Goal: Task Accomplishment & Management: Use online tool/utility

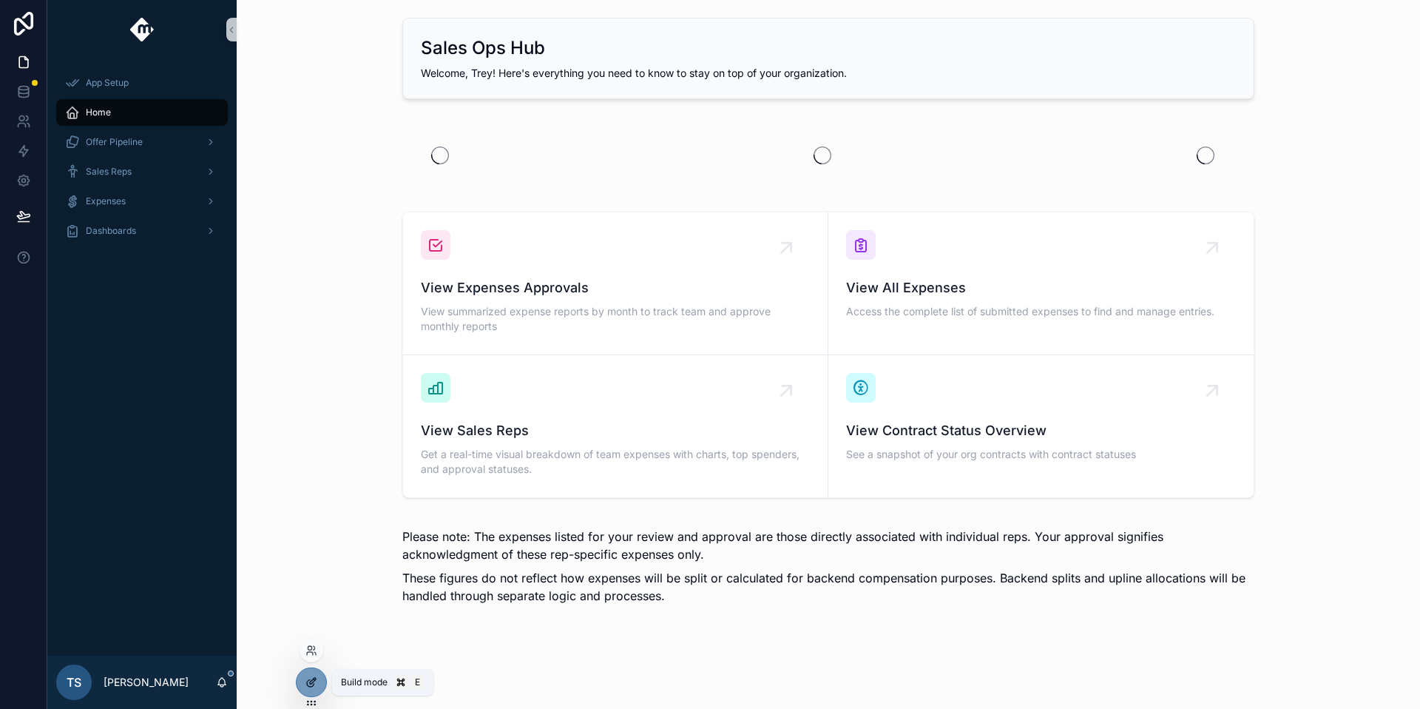
click at [310, 690] on div at bounding box center [312, 682] width 30 height 28
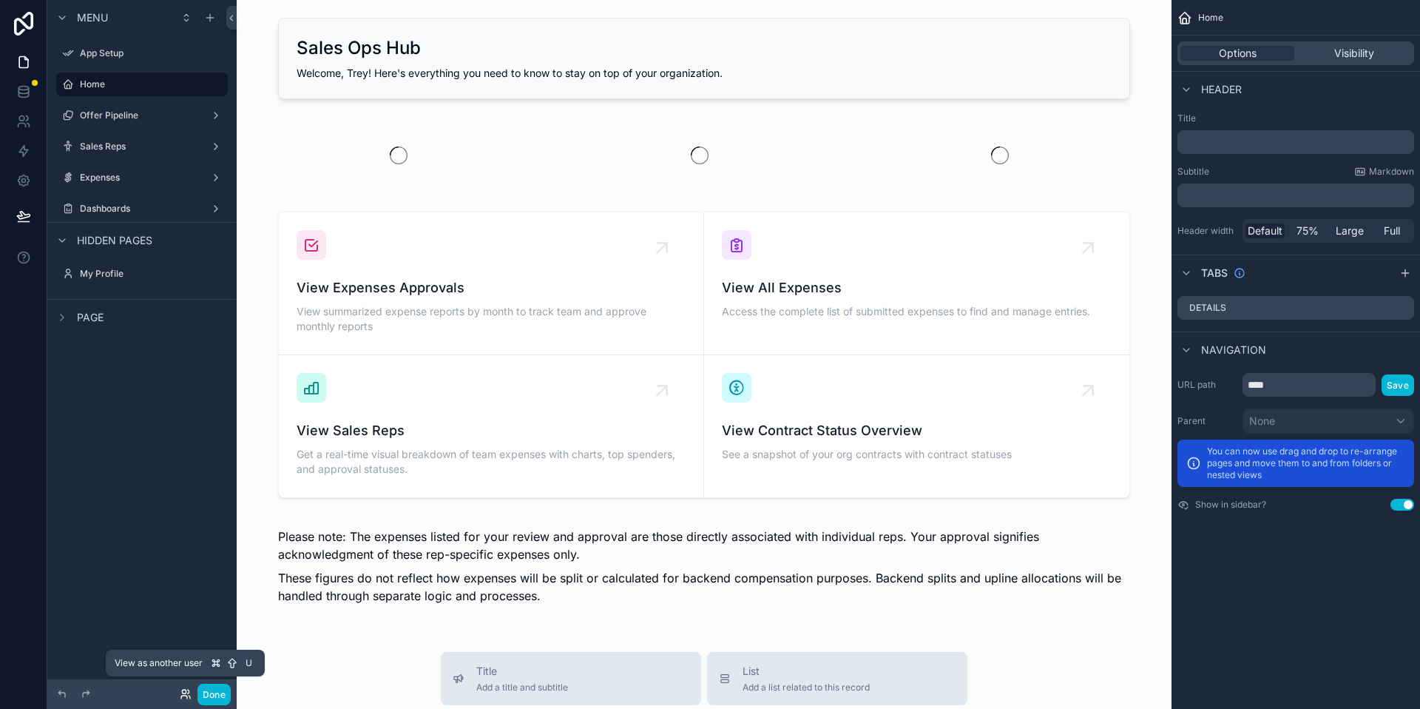
click at [186, 697] on icon at bounding box center [184, 696] width 6 height 3
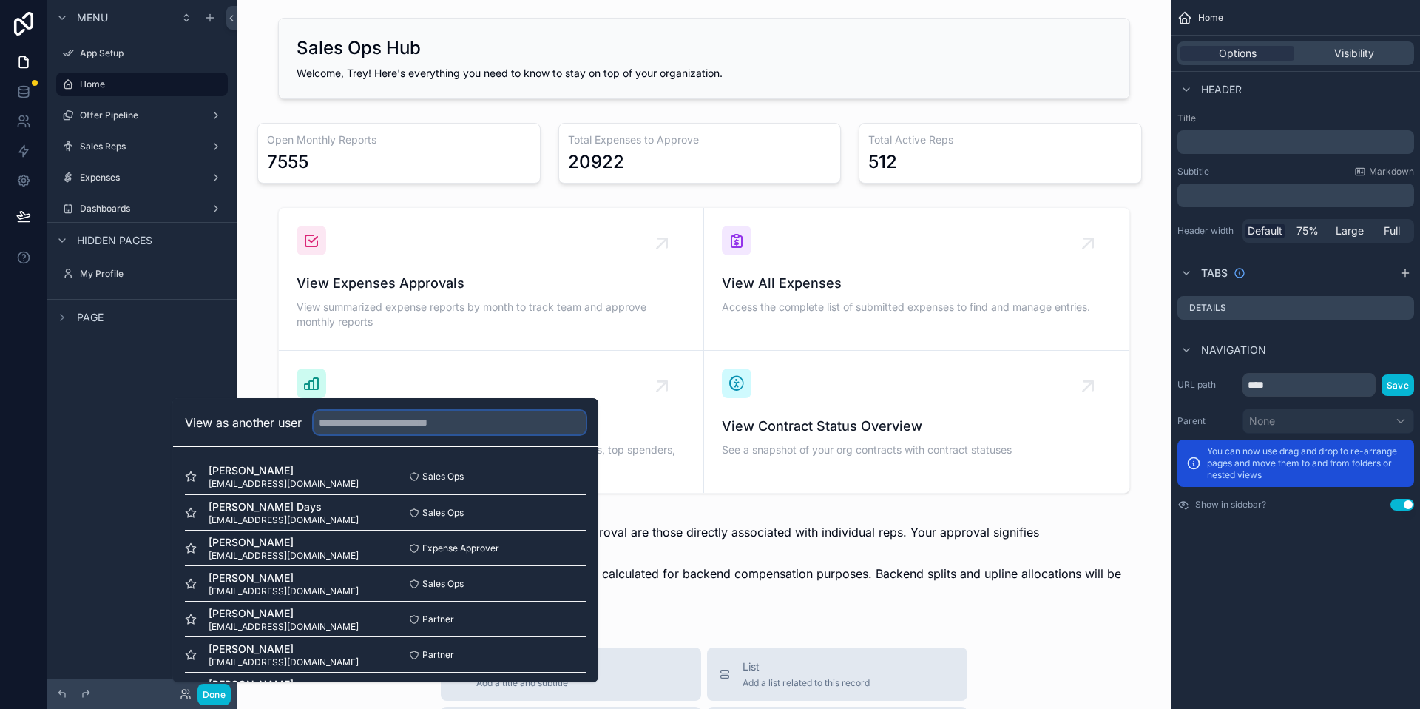
click at [425, 431] on input "text" at bounding box center [450, 423] width 272 height 24
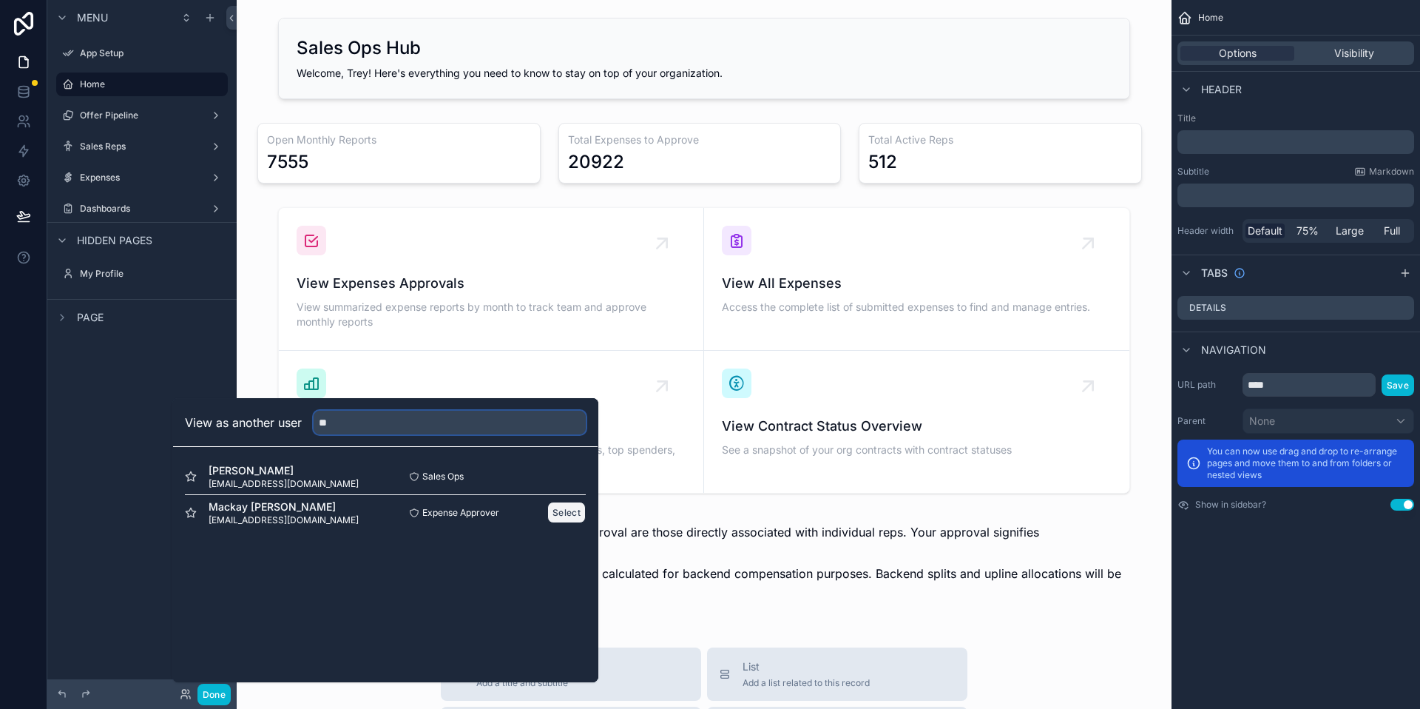
type input "**"
click at [574, 510] on button "Select" at bounding box center [566, 512] width 38 height 21
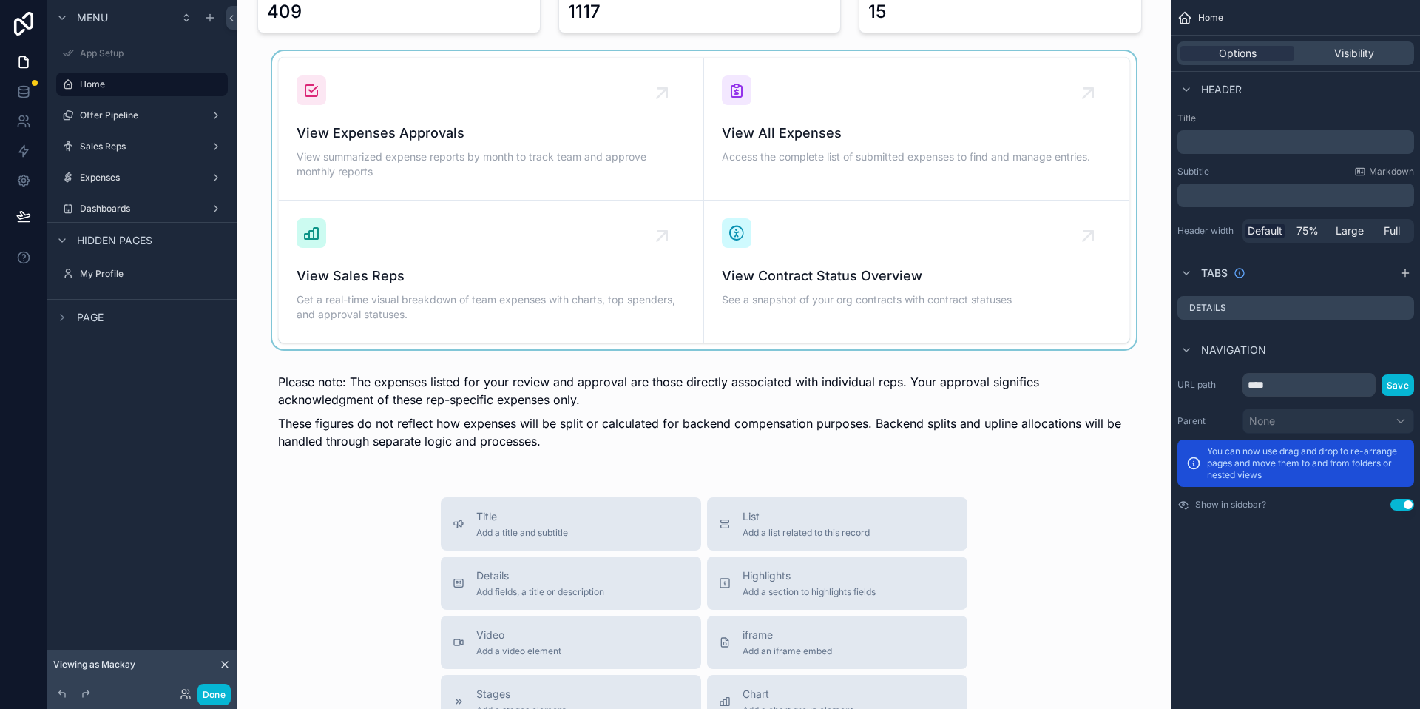
scroll to position [63, 0]
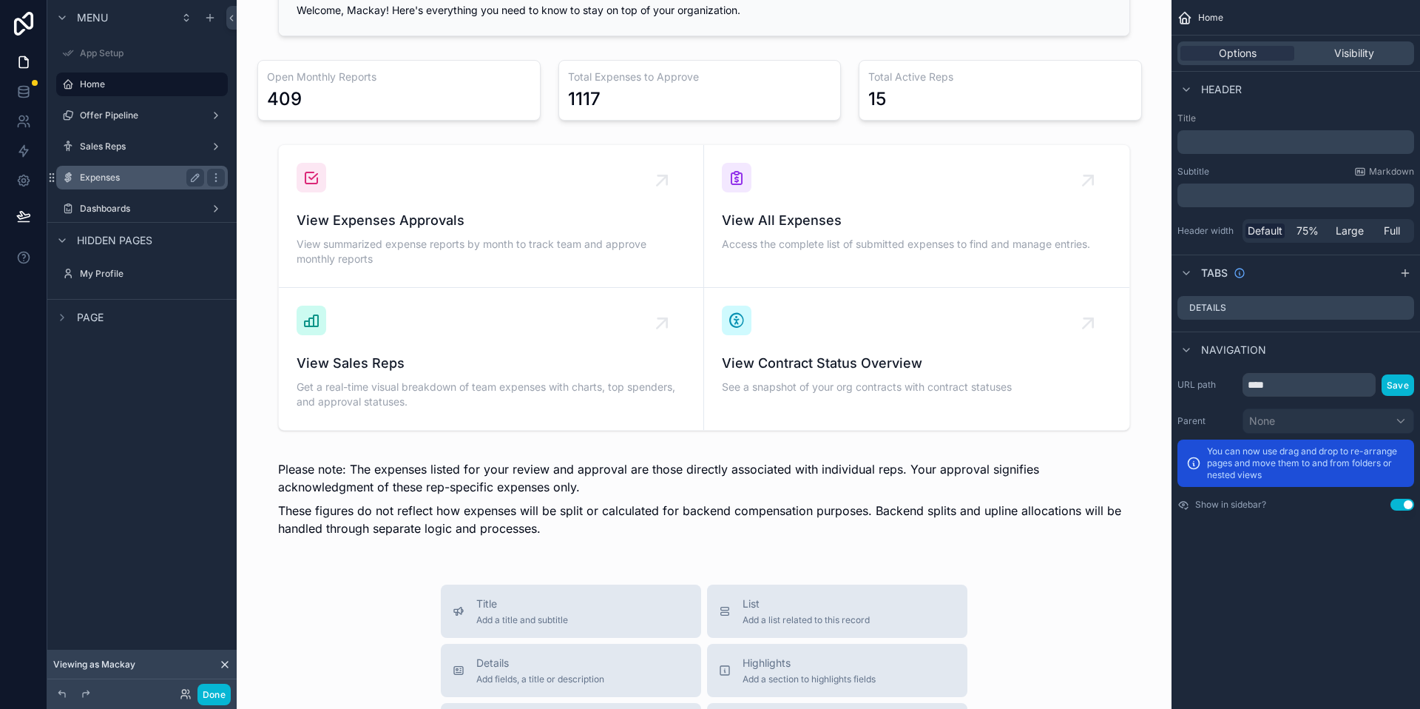
click at [173, 177] on label "Expenses" at bounding box center [139, 178] width 118 height 12
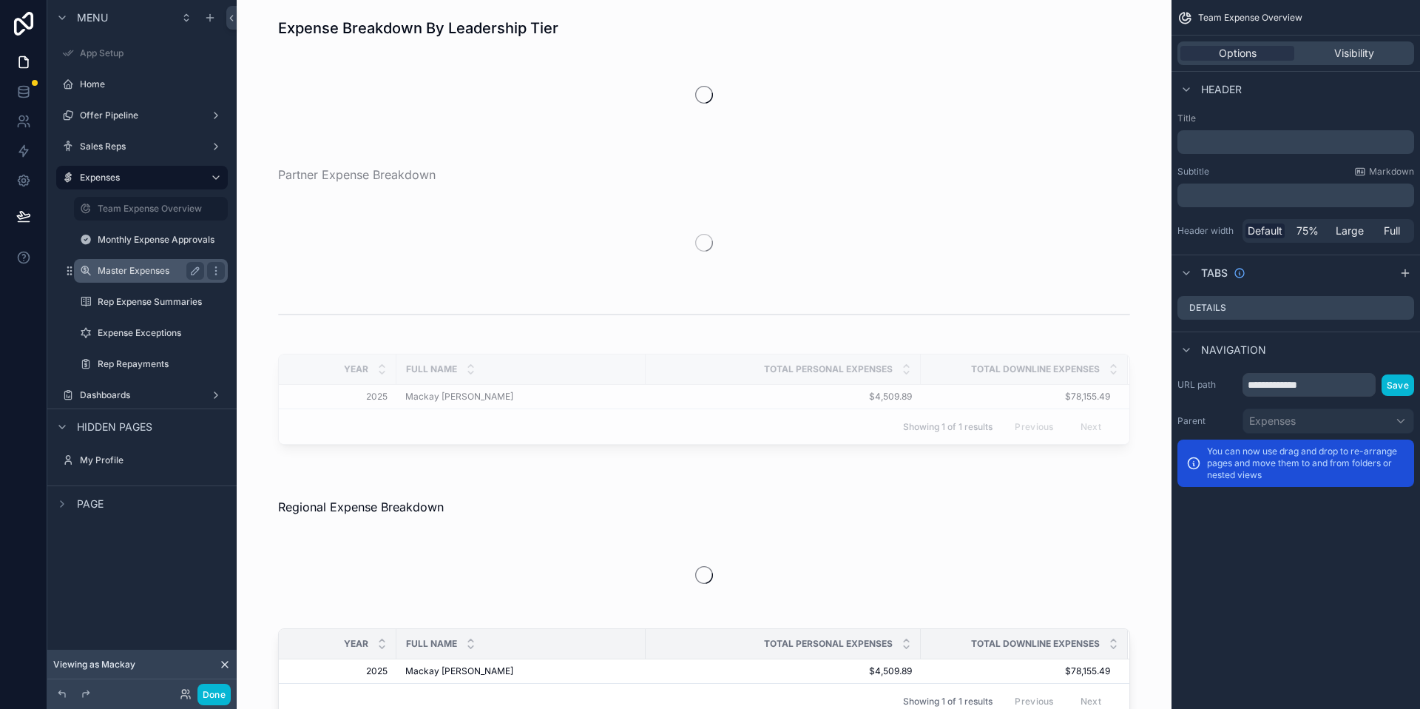
click at [160, 274] on label "Master Expenses" at bounding box center [148, 271] width 101 height 12
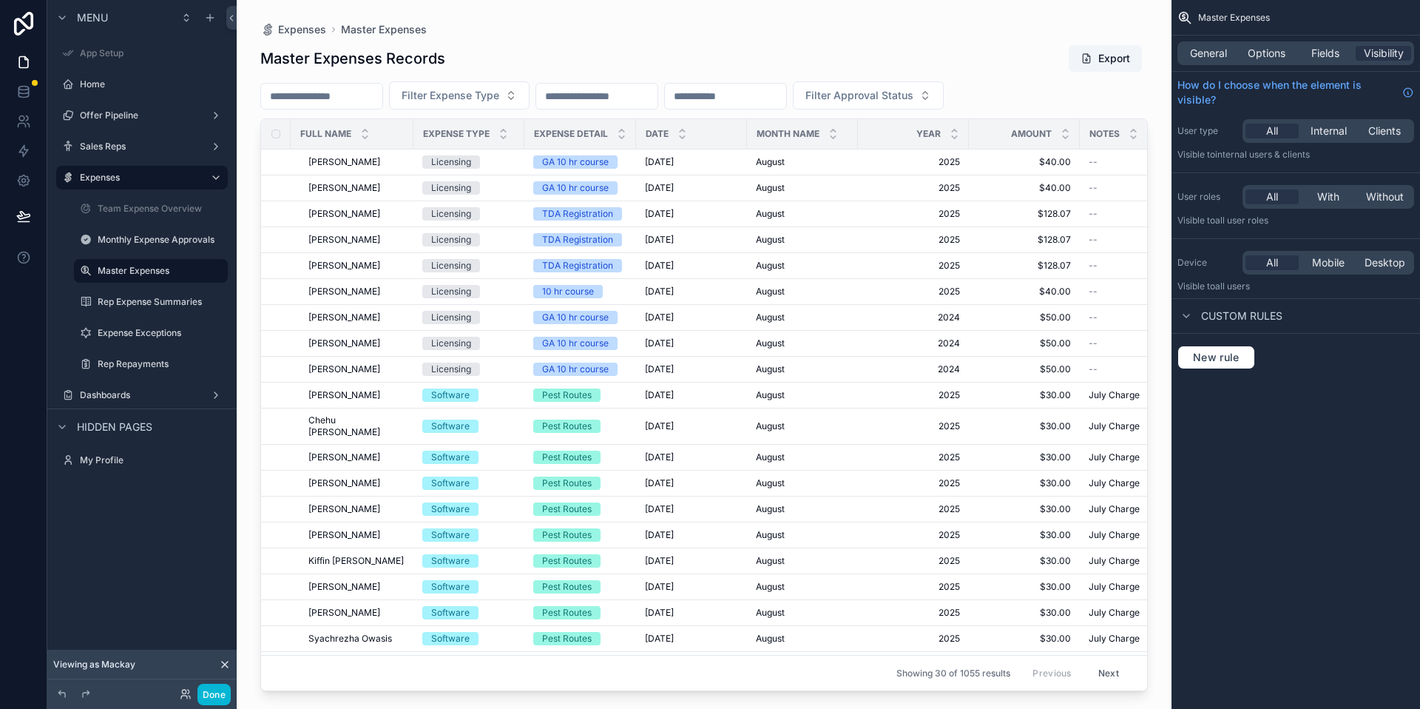
click at [459, 104] on div "scrollable content" at bounding box center [704, 345] width 935 height 691
click at [499, 95] on span "Filter Expense Type" at bounding box center [451, 95] width 98 height 15
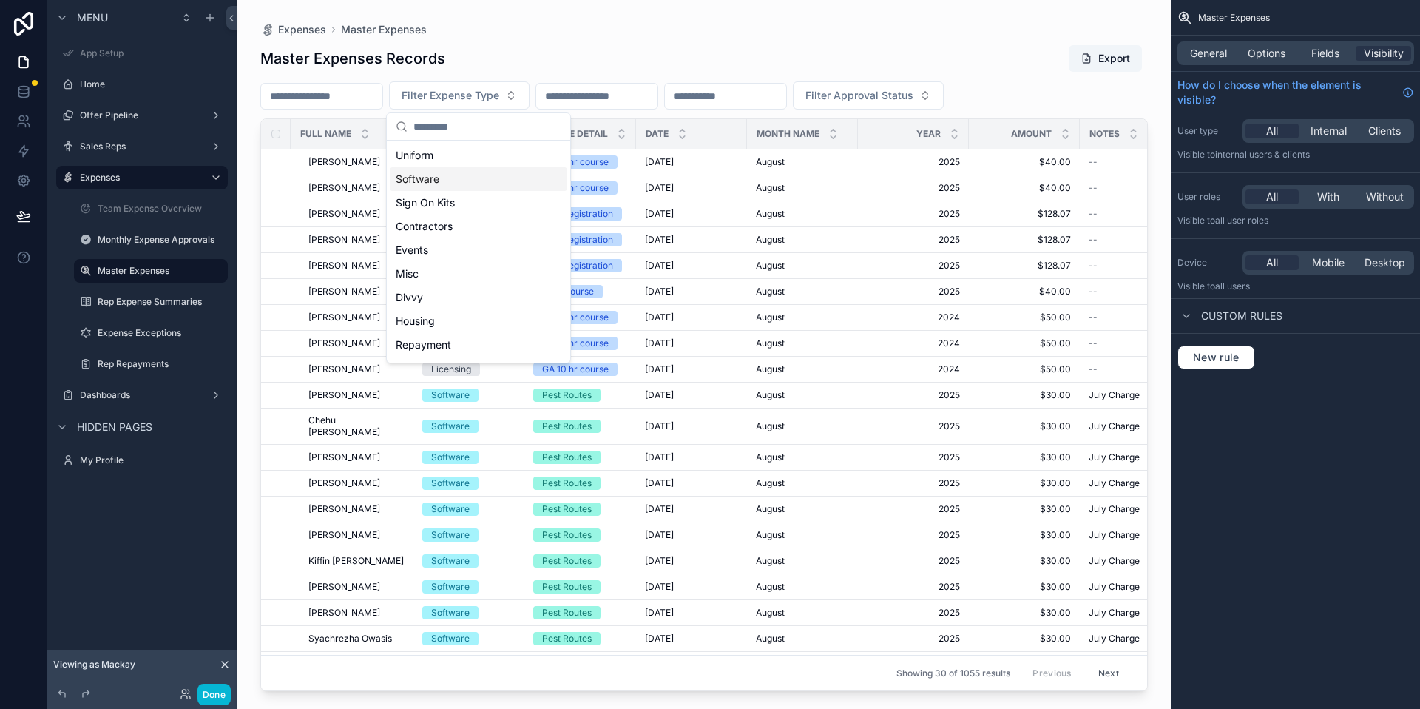
click at [502, 178] on div "Software" at bounding box center [479, 179] width 178 height 24
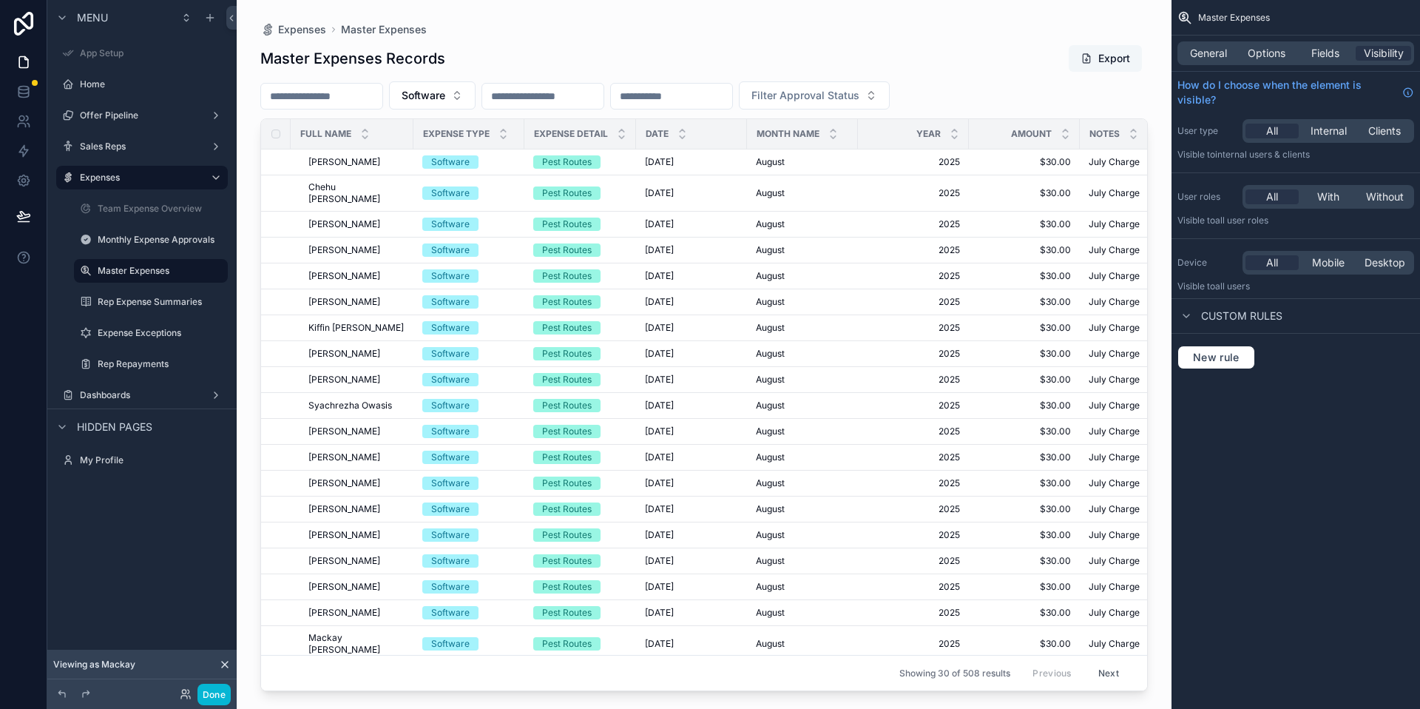
click at [1091, 59] on span "scrollable content" at bounding box center [1087, 59] width 12 height 12
click at [470, 92] on button "Software" at bounding box center [432, 95] width 87 height 28
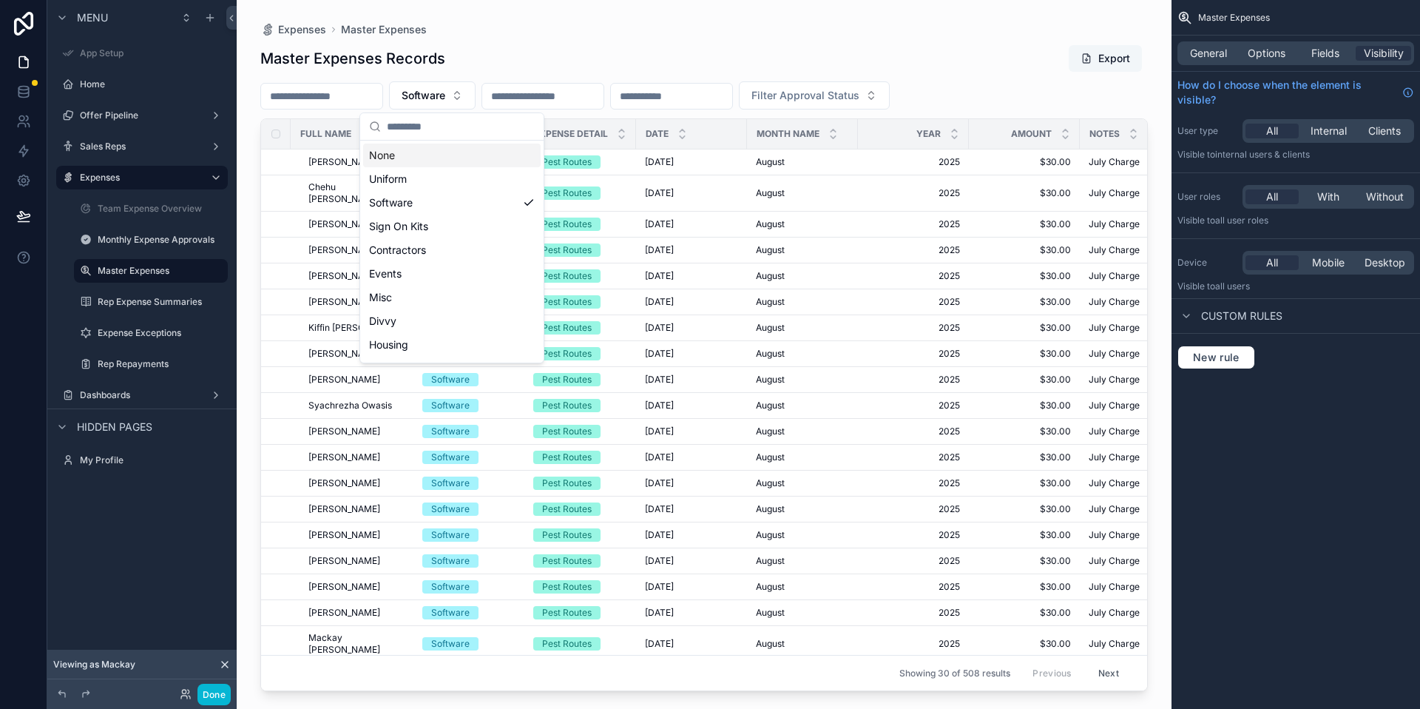
click at [635, 37] on div "Master Expenses Records Export Software Filter Approval Status Full Name Expens…" at bounding box center [704, 363] width 888 height 655
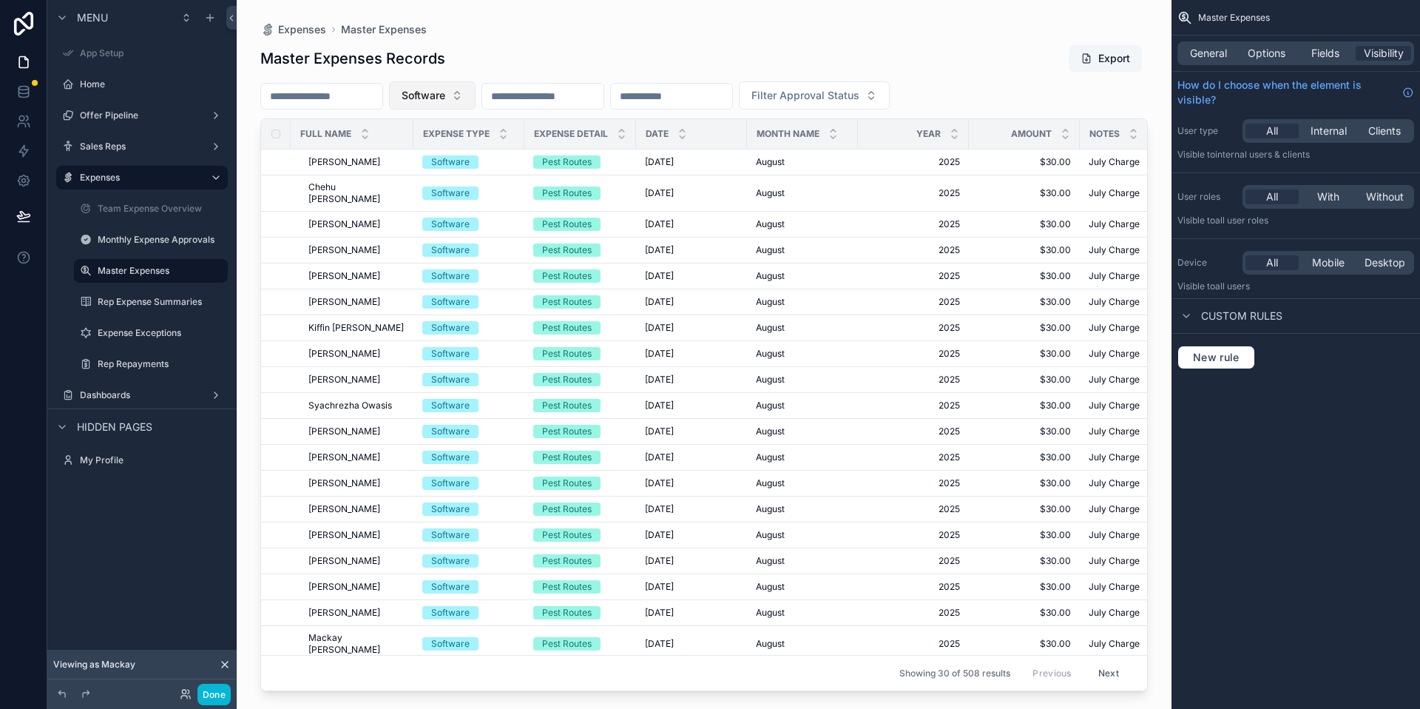
click at [476, 90] on button "Software" at bounding box center [432, 95] width 87 height 28
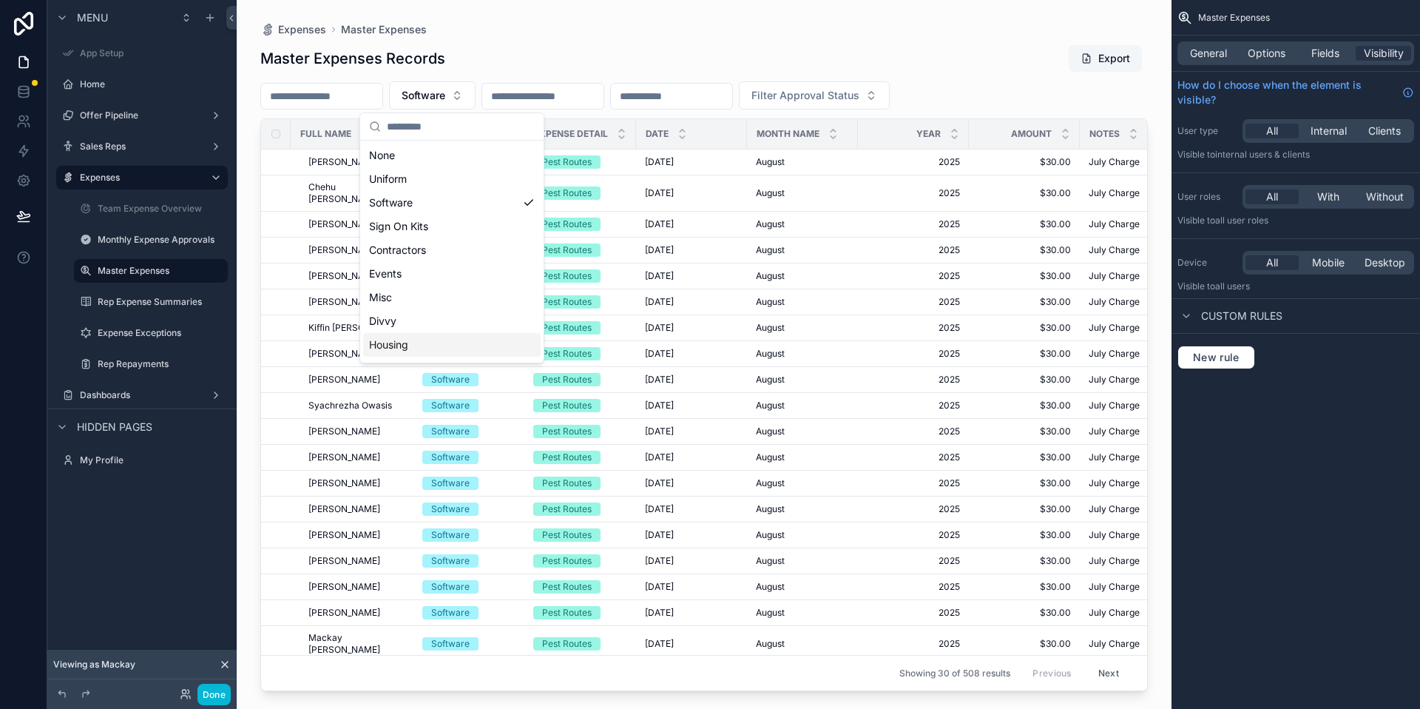
scroll to position [92, 0]
click at [421, 342] on div "Reimbursement" at bounding box center [452, 348] width 178 height 24
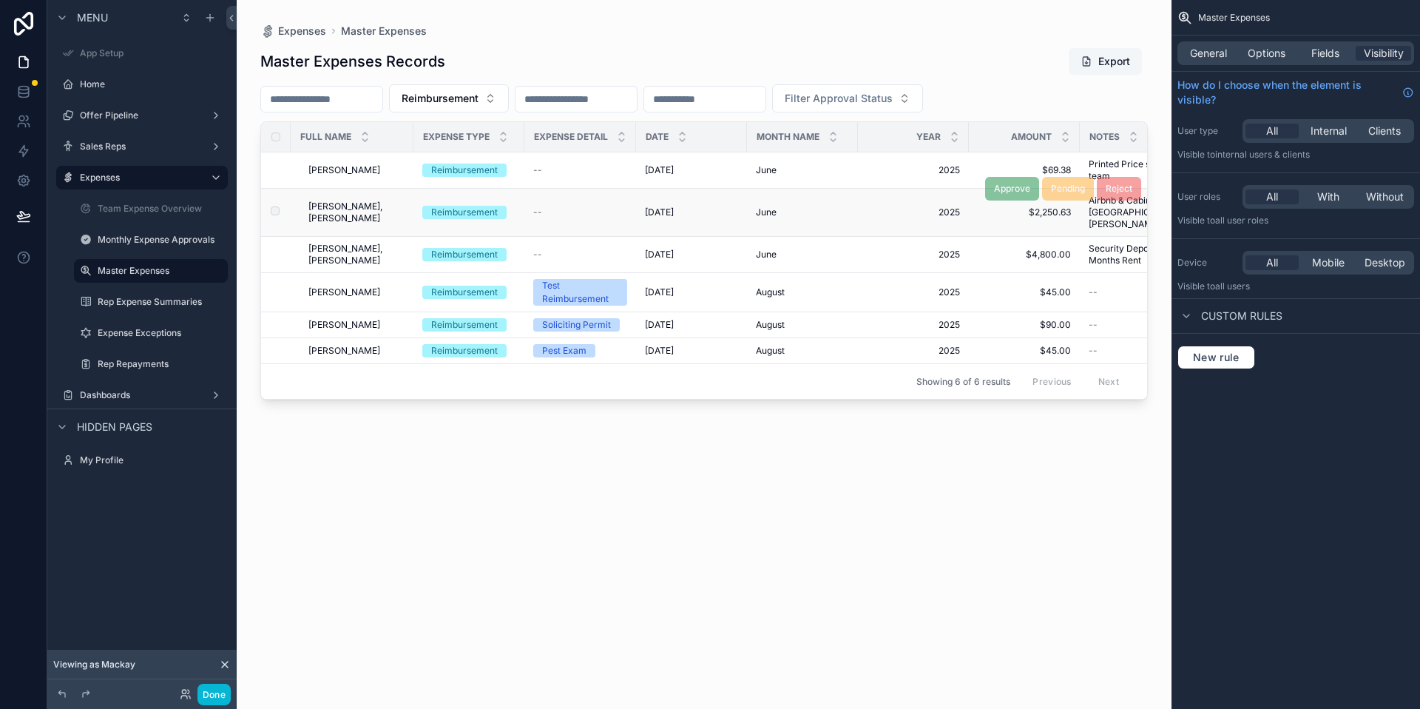
click at [604, 212] on td "--" at bounding box center [580, 213] width 112 height 48
click at [577, 206] on div "--" at bounding box center [580, 212] width 94 height 12
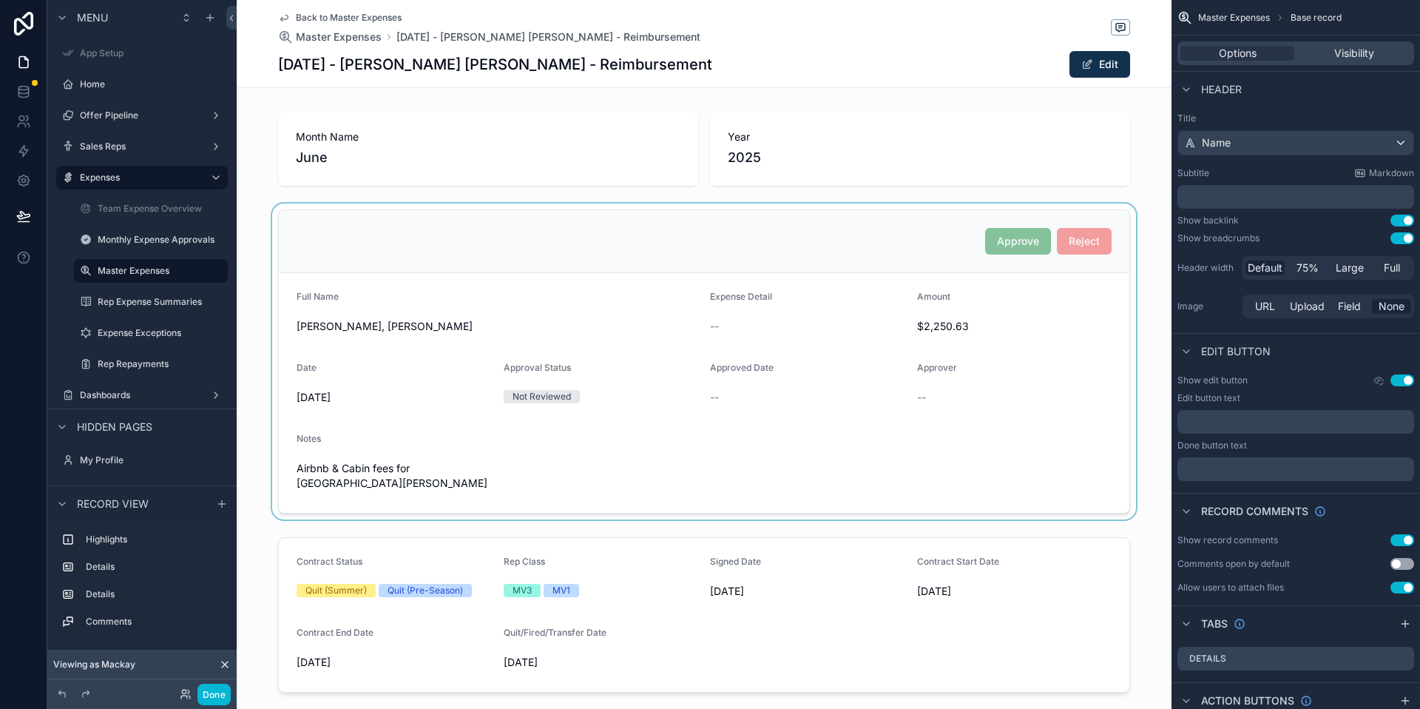
click at [318, 397] on div "scrollable content" at bounding box center [704, 361] width 935 height 316
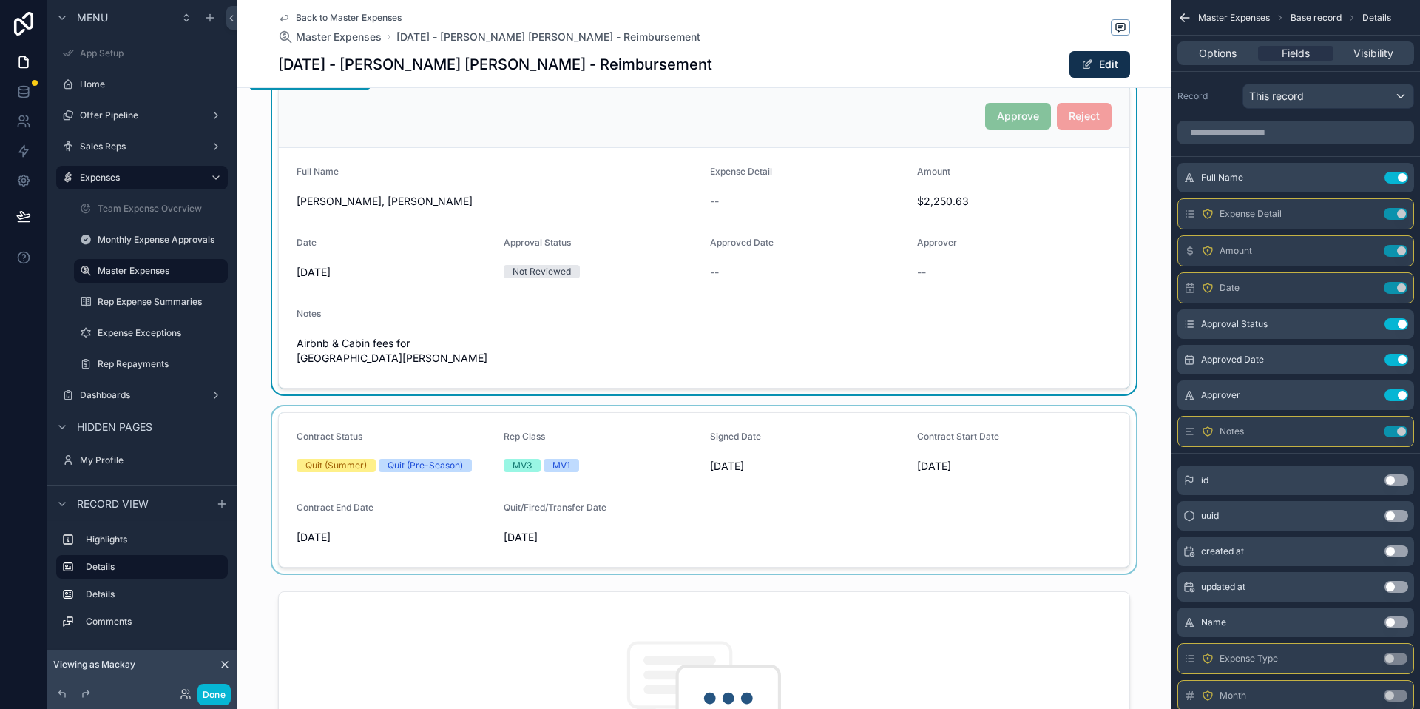
scroll to position [445, 0]
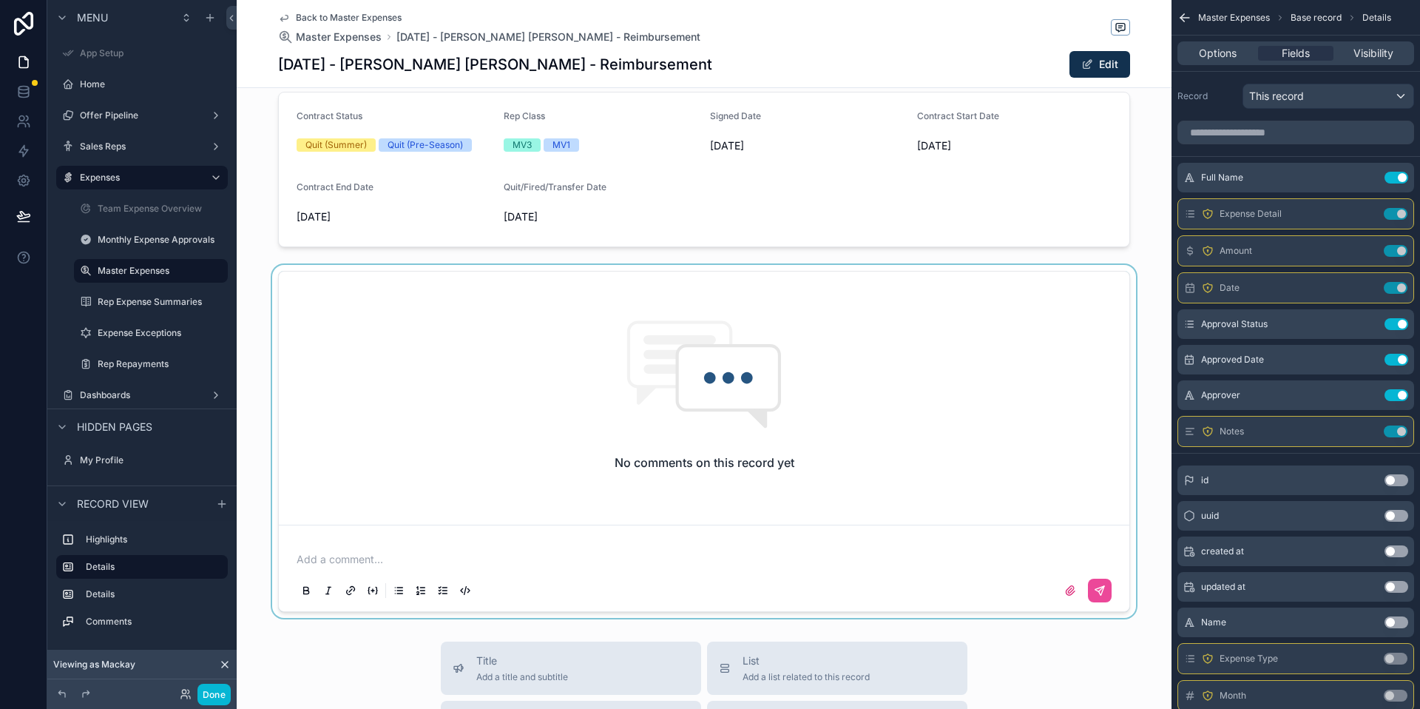
click at [501, 537] on div "scrollable content" at bounding box center [704, 441] width 935 height 353
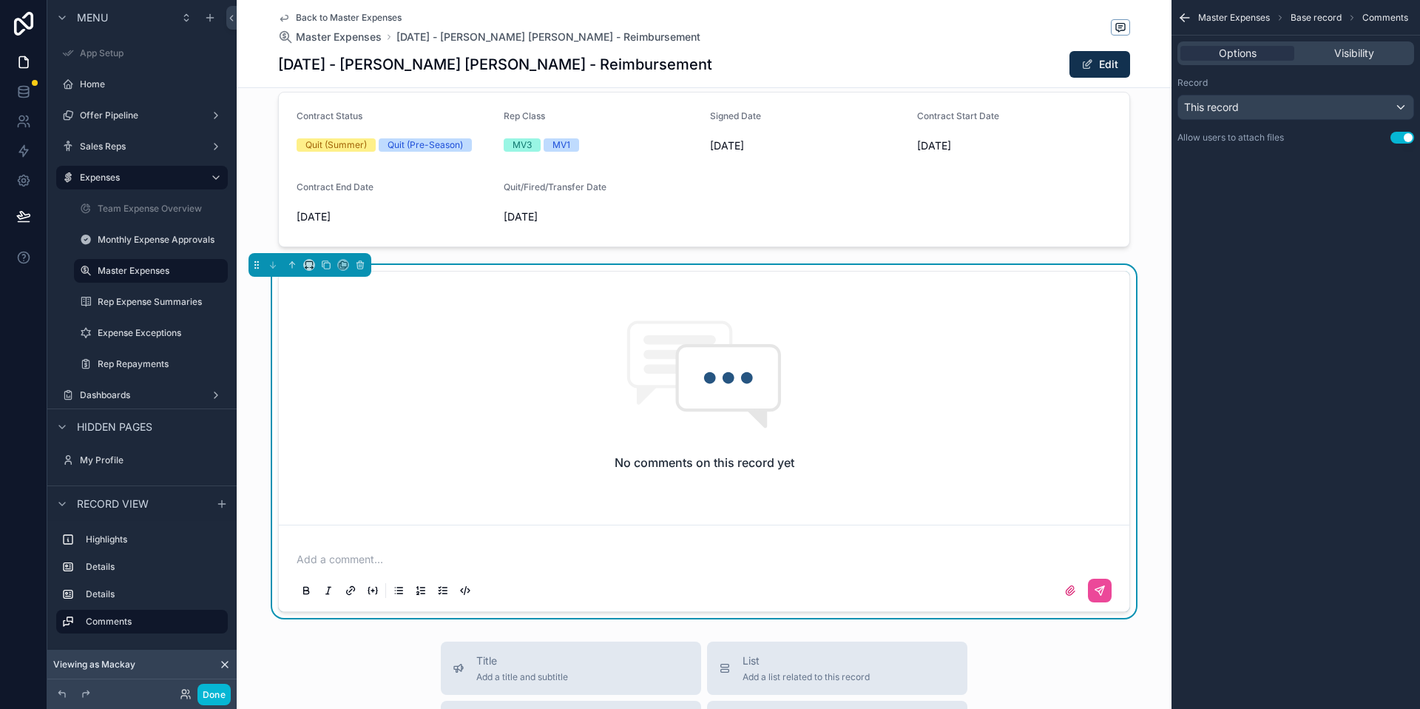
click at [496, 552] on p "scrollable content" at bounding box center [707, 559] width 821 height 15
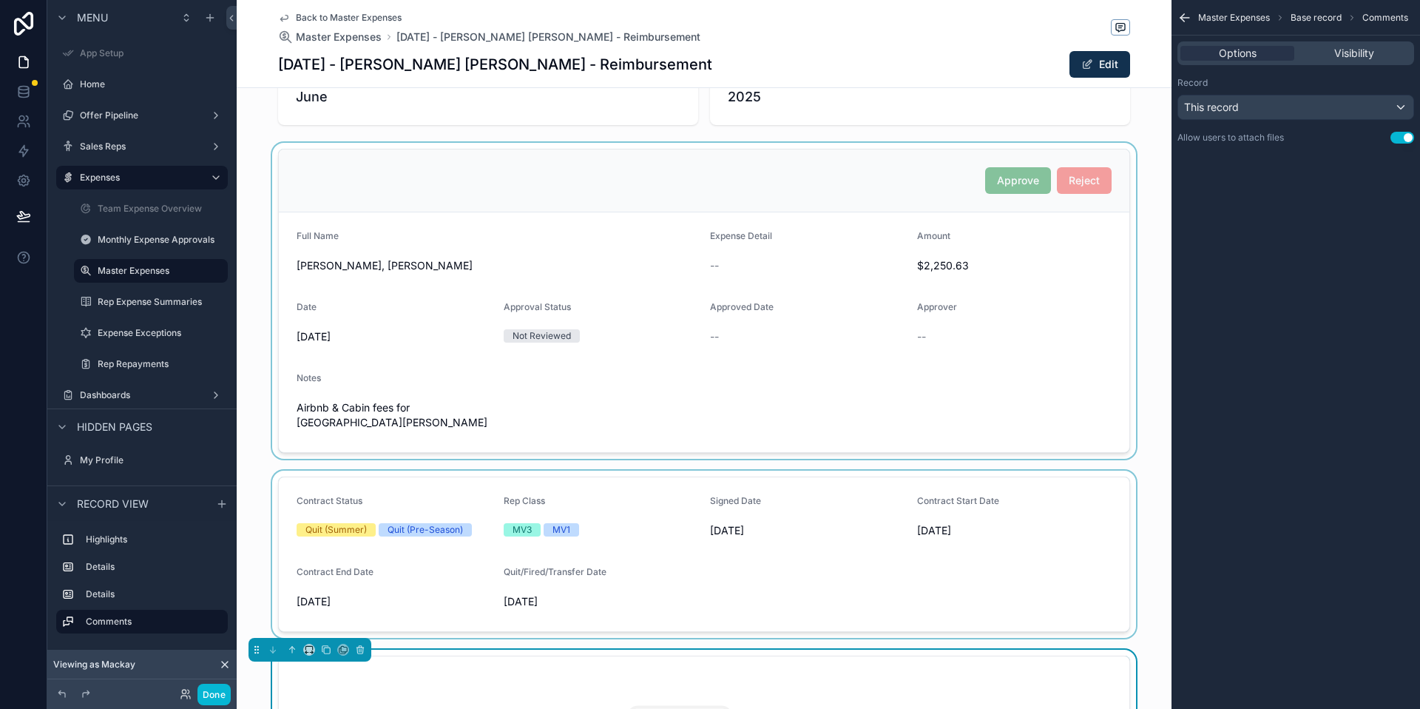
scroll to position [51, 0]
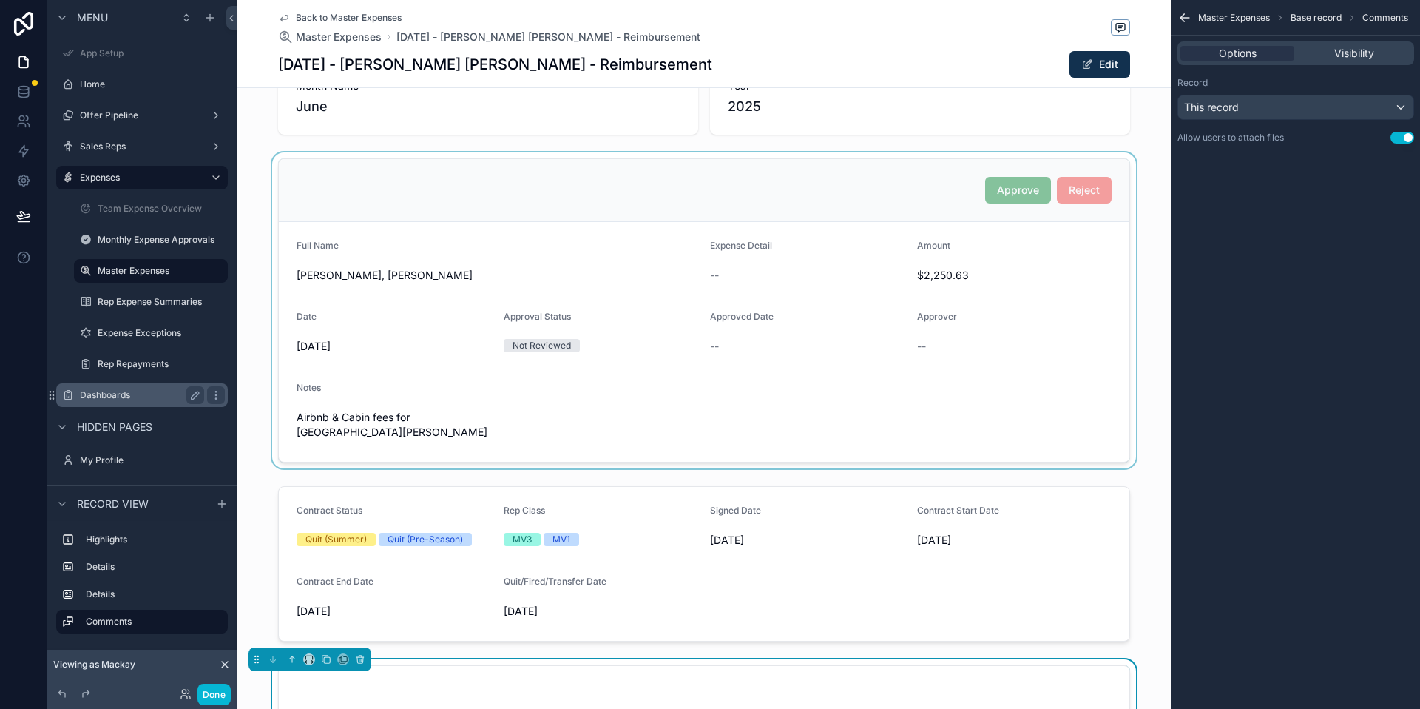
click at [152, 389] on label "Dashboards" at bounding box center [139, 395] width 118 height 12
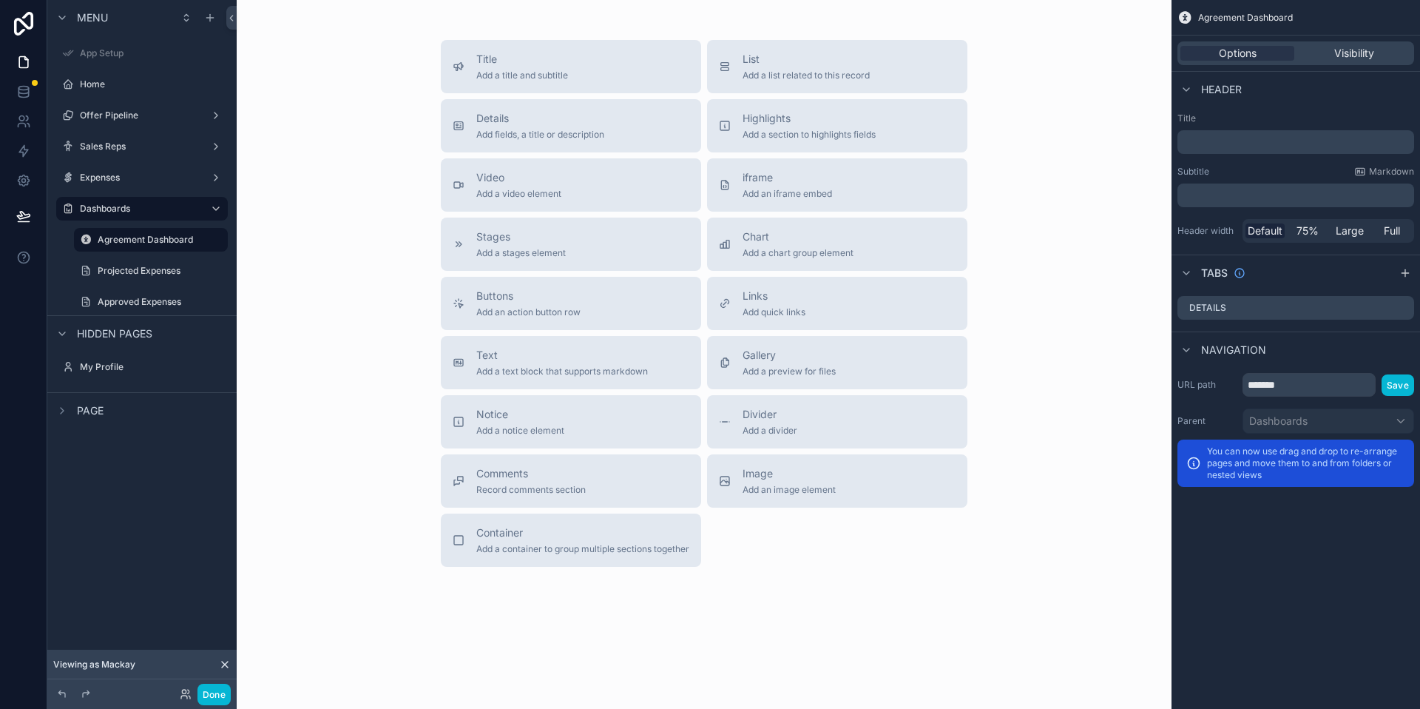
scroll to position [1138, 0]
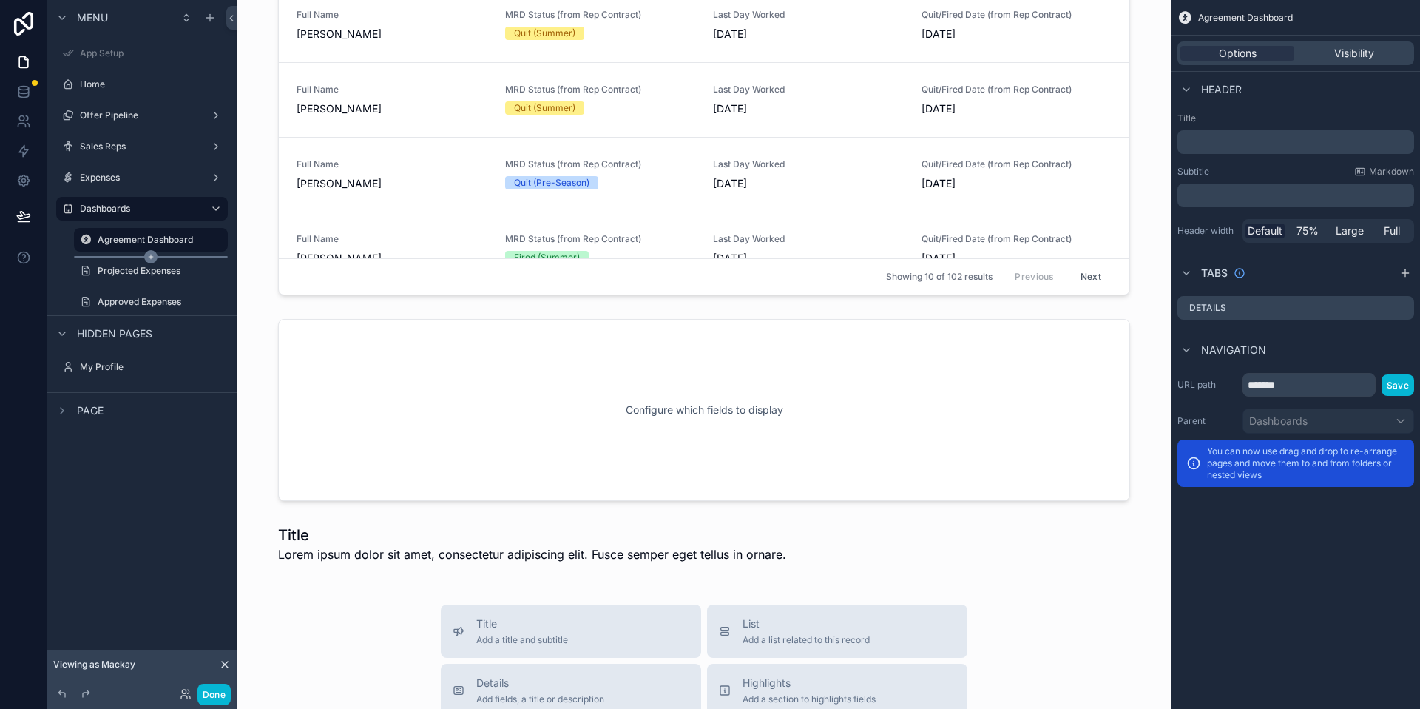
click at [161, 256] on div "Projected Expenses" at bounding box center [151, 270] width 172 height 28
click at [135, 274] on label "Projected Expenses" at bounding box center [148, 271] width 101 height 12
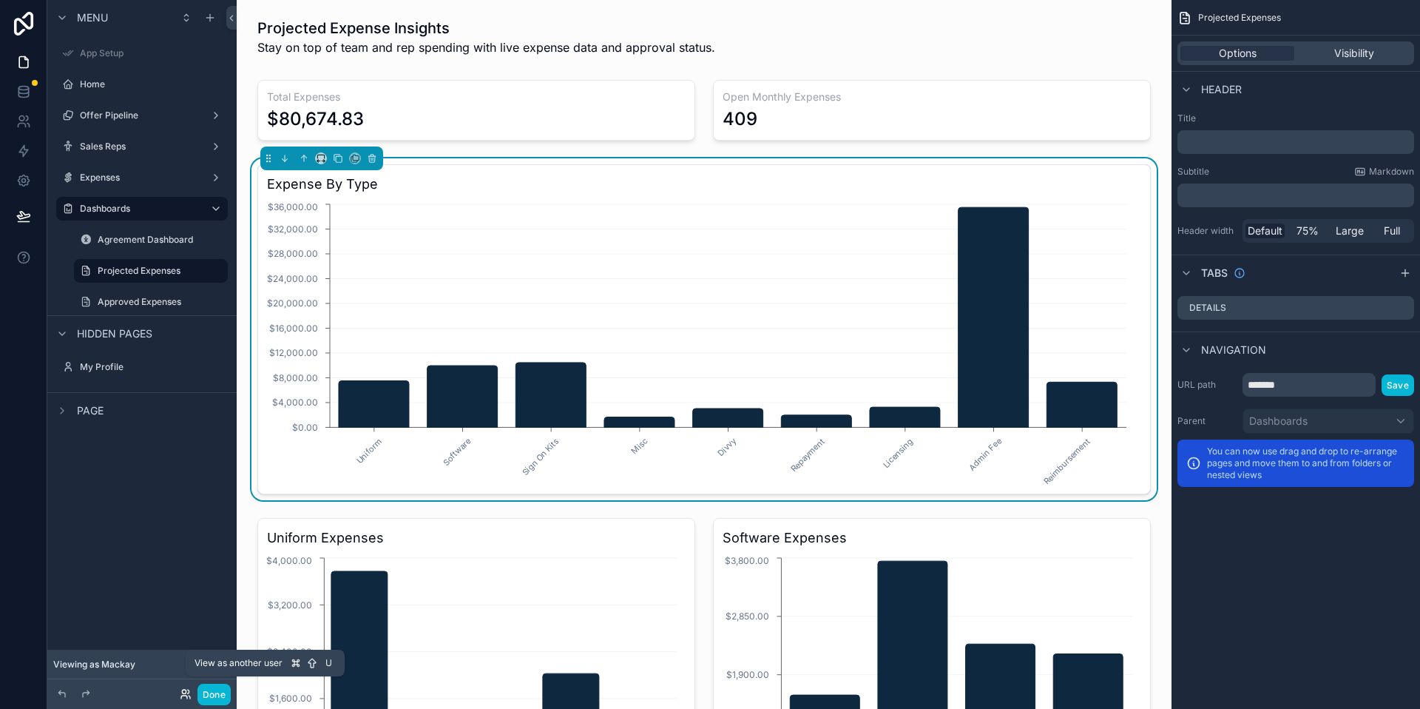
click at [190, 691] on icon at bounding box center [186, 694] width 12 height 12
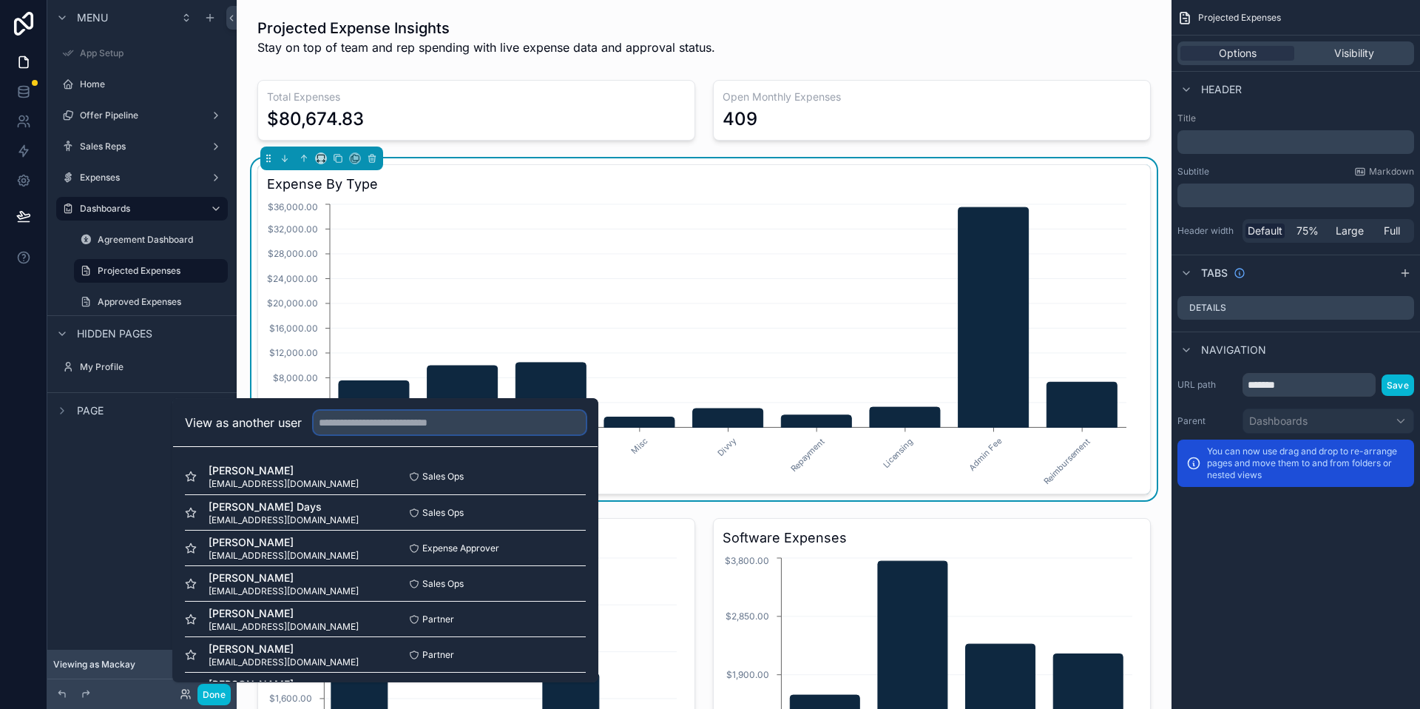
click at [356, 429] on input "text" at bounding box center [450, 423] width 272 height 24
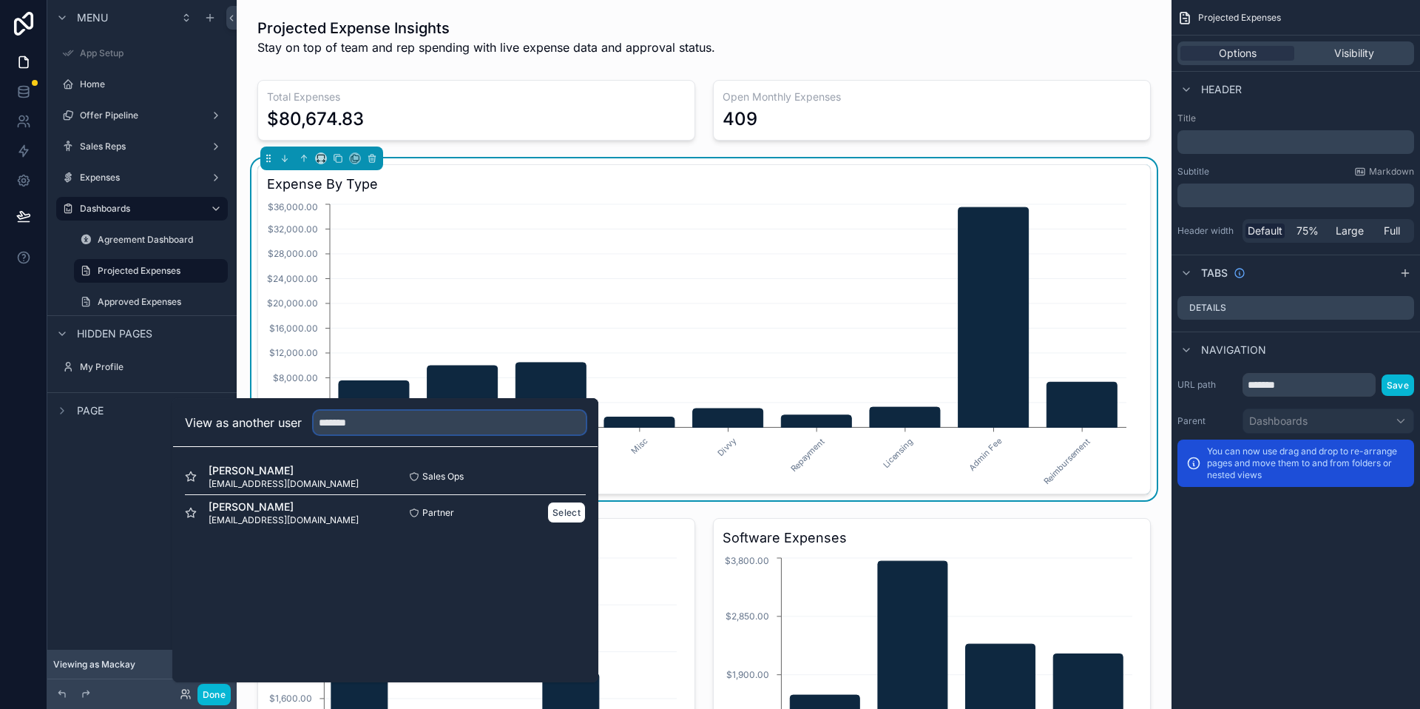
type input "*******"
click at [348, 516] on div "Brayden Conner bconner@moxiepestcontrol.com" at bounding box center [285, 512] width 200 height 27
click at [575, 514] on button "Select" at bounding box center [566, 512] width 38 height 21
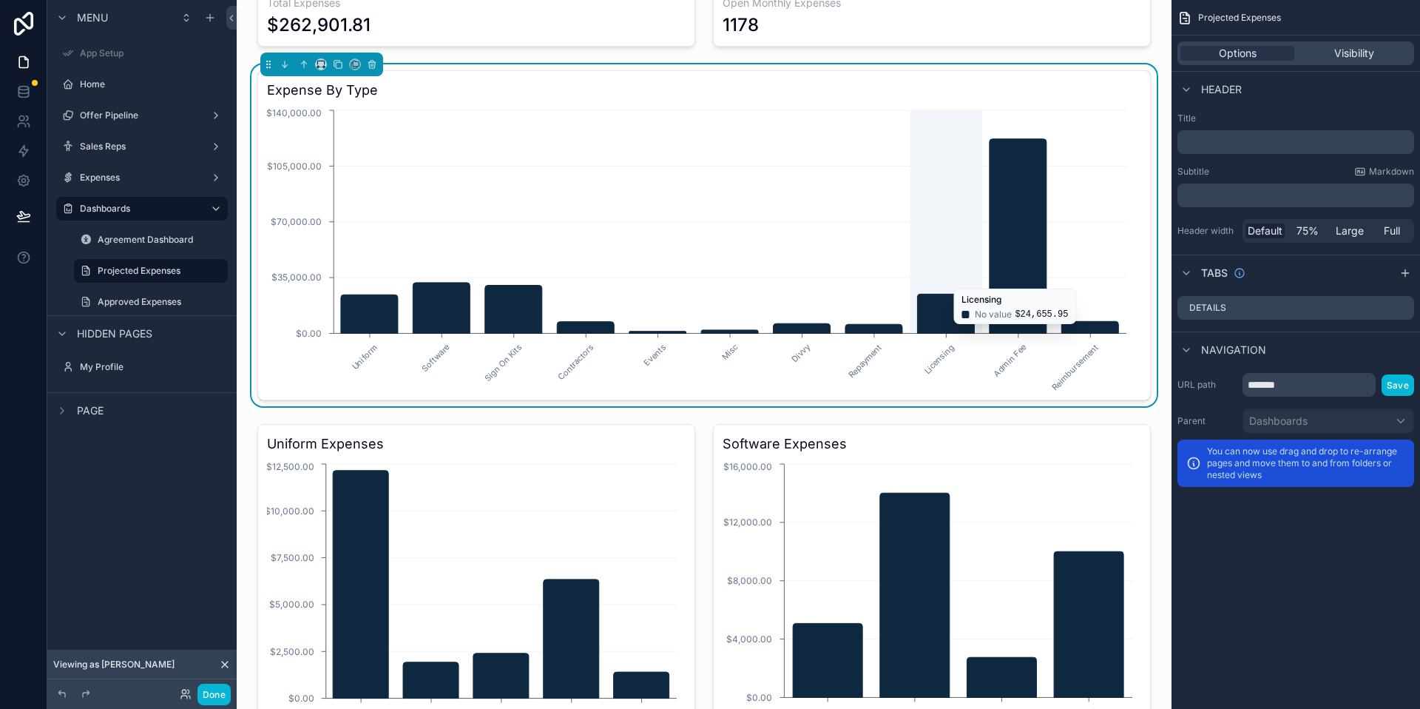
scroll to position [103, 0]
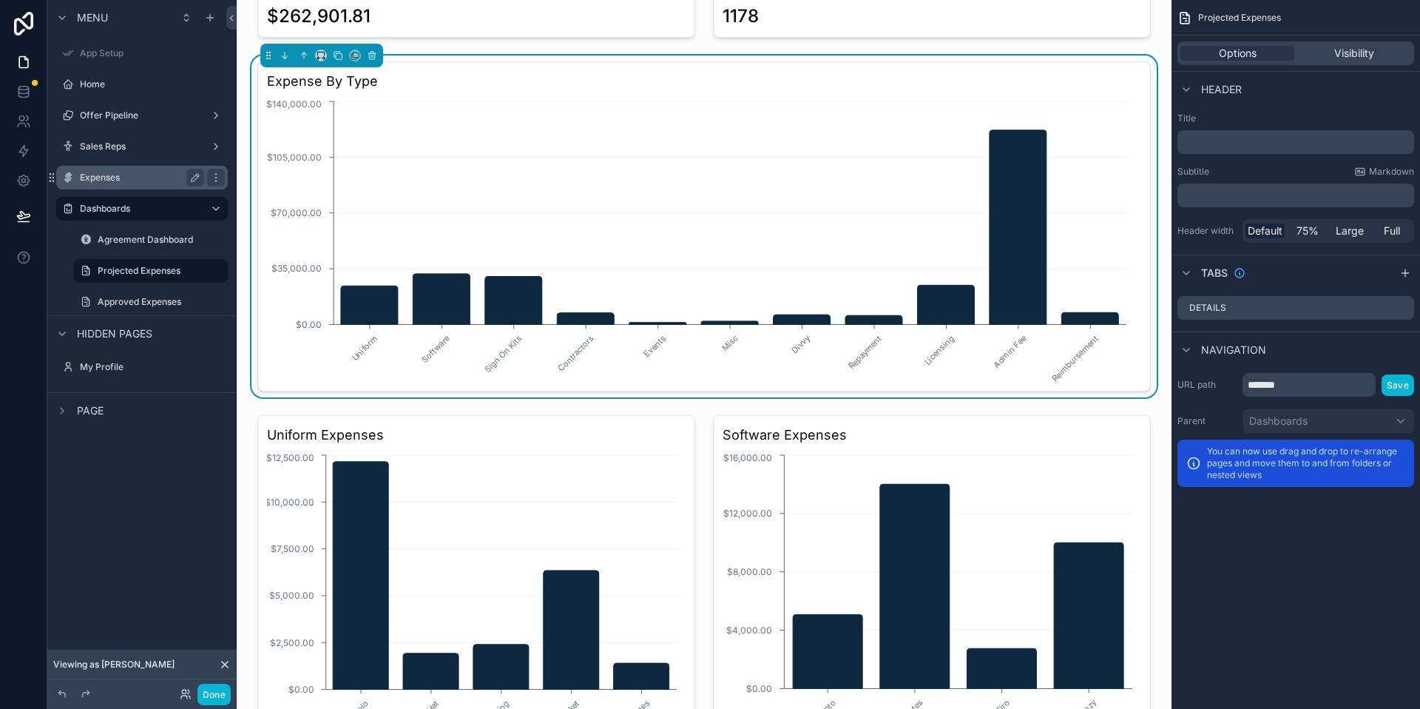
click at [91, 178] on label "Expenses" at bounding box center [139, 178] width 118 height 12
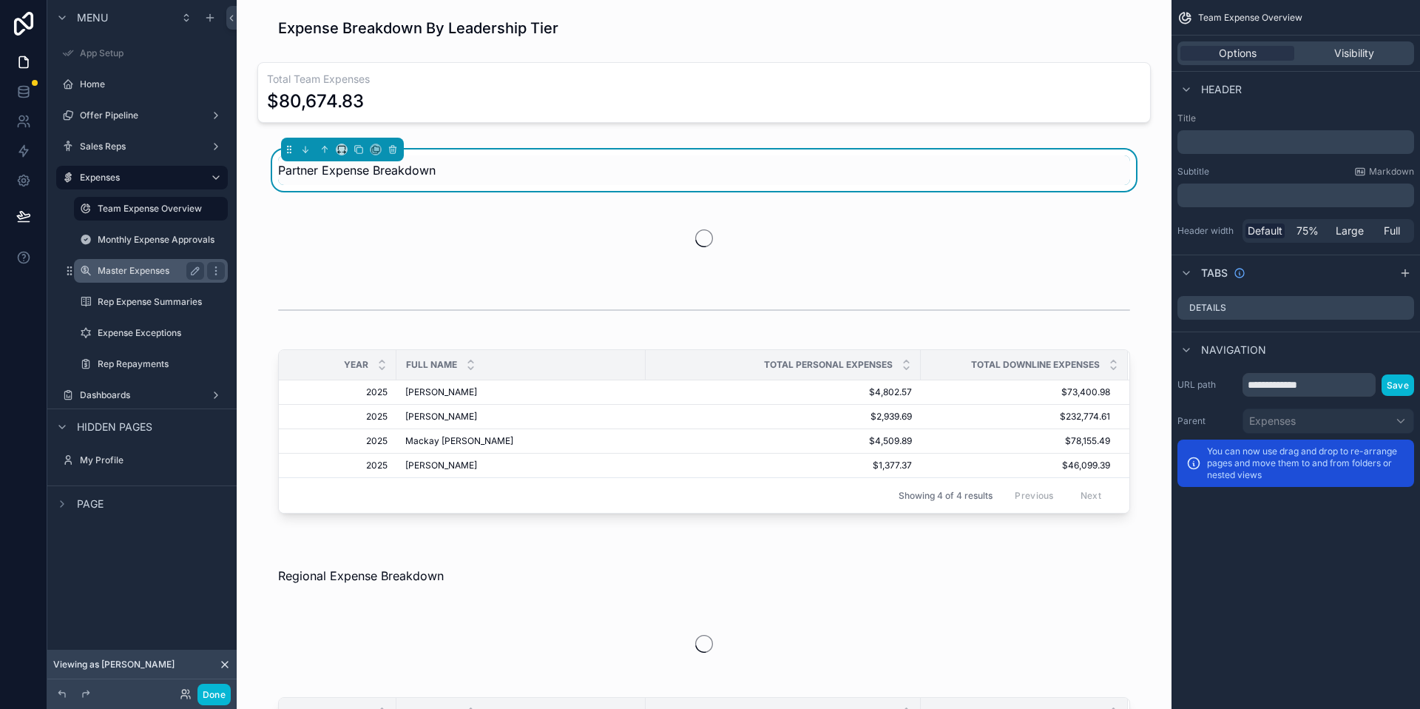
click at [169, 269] on label "Master Expenses" at bounding box center [148, 271] width 101 height 12
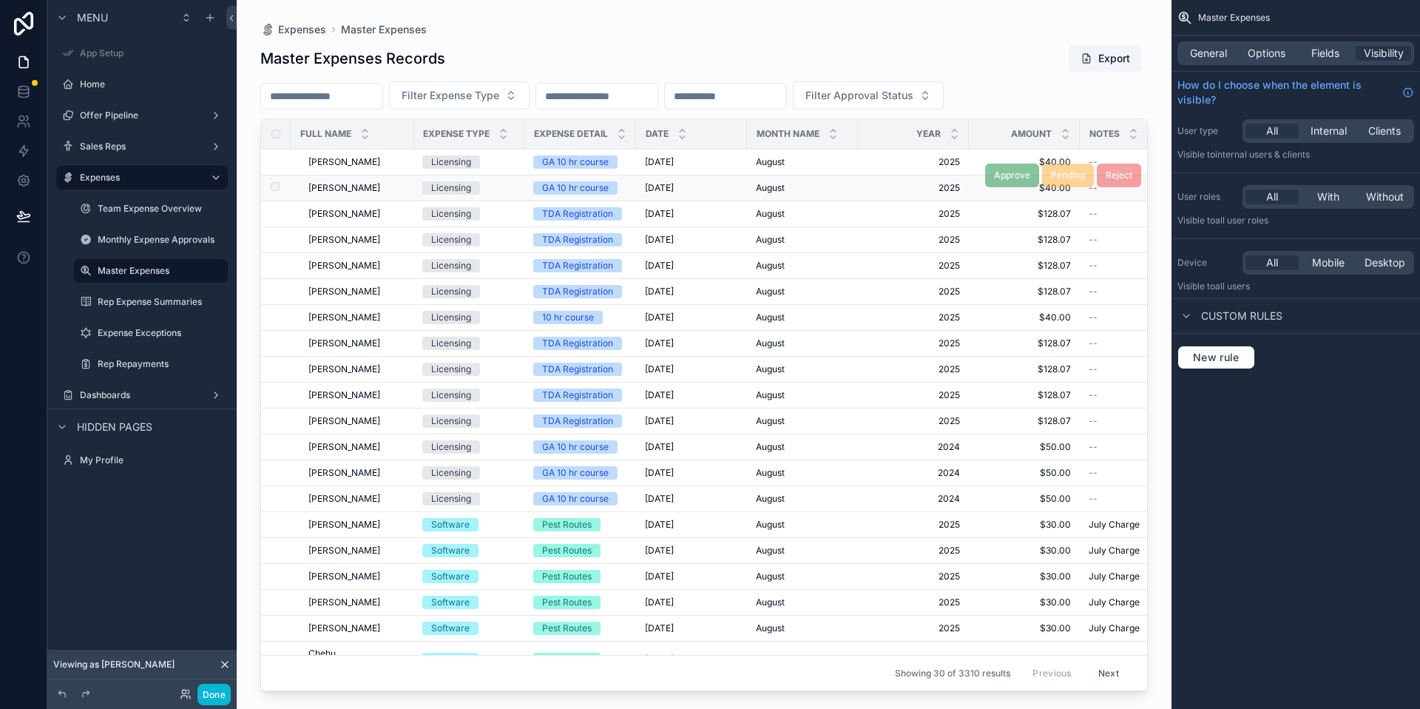
click at [528, 177] on td "GA 10 hr course" at bounding box center [580, 188] width 112 height 26
click at [452, 190] on div "Licensing" at bounding box center [451, 187] width 40 height 13
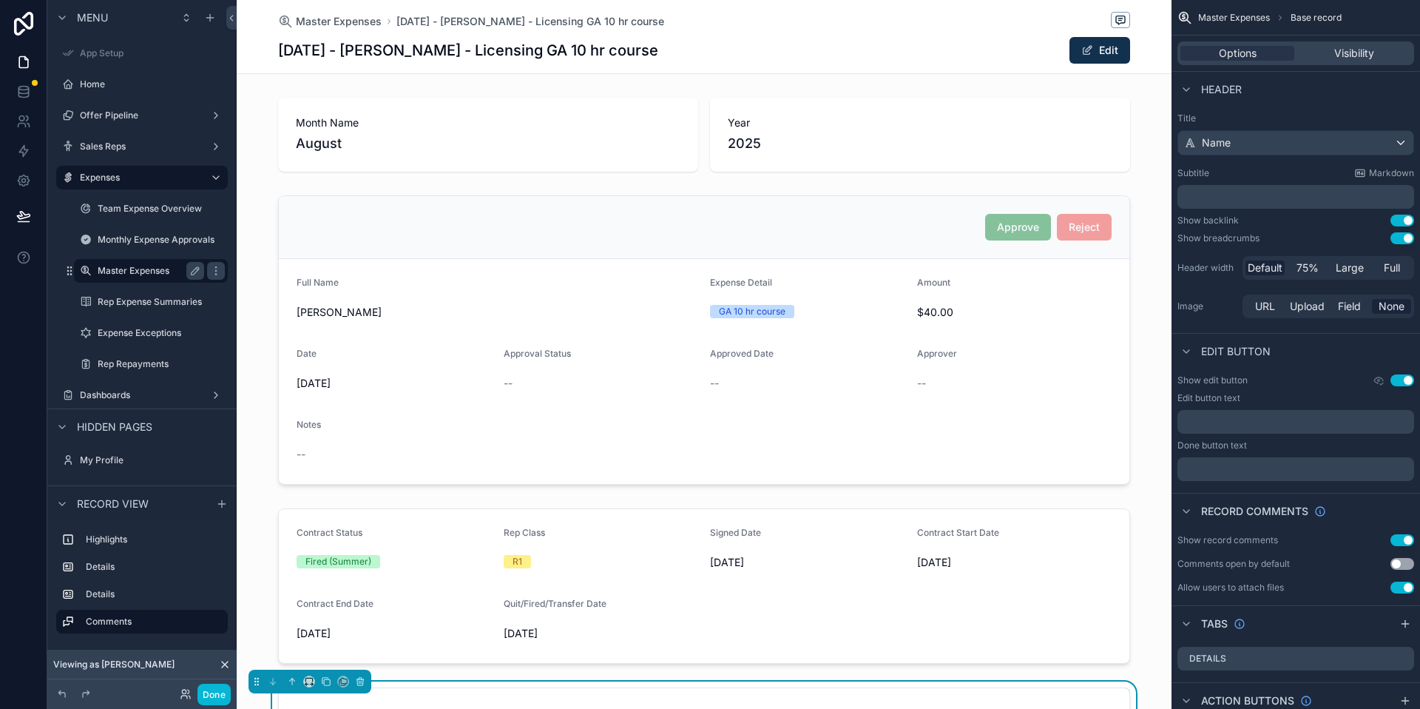
click at [152, 276] on label "Master Expenses" at bounding box center [148, 271] width 101 height 12
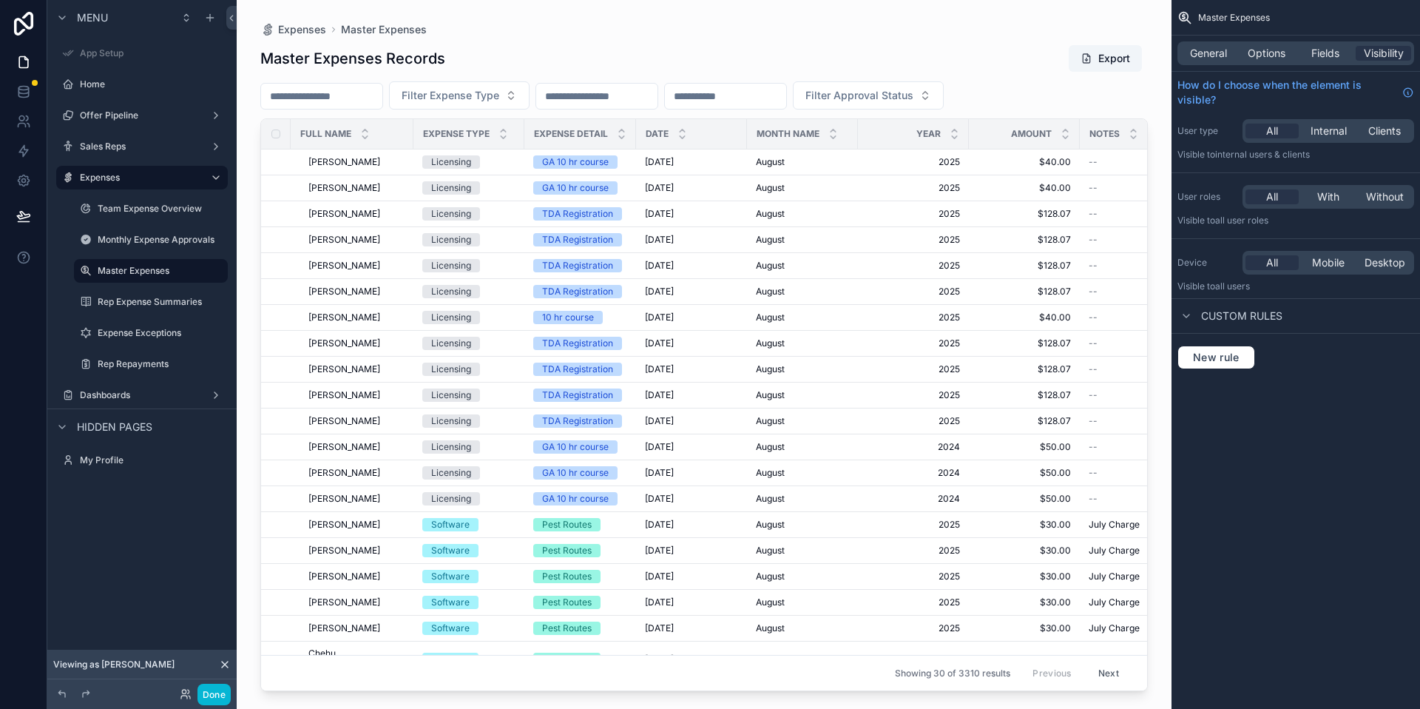
click at [1091, 661] on button "Next" at bounding box center [1108, 672] width 41 height 23
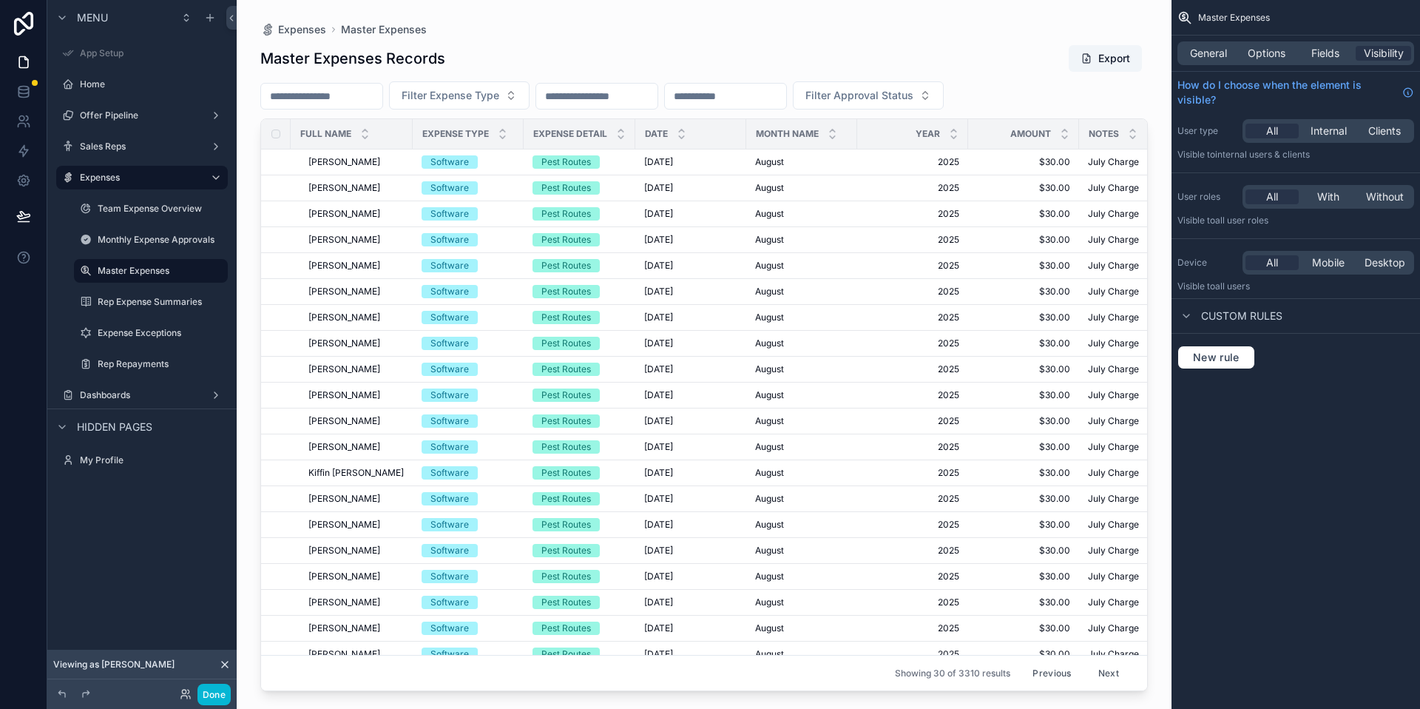
click at [1053, 661] on button "Previous" at bounding box center [1051, 672] width 59 height 23
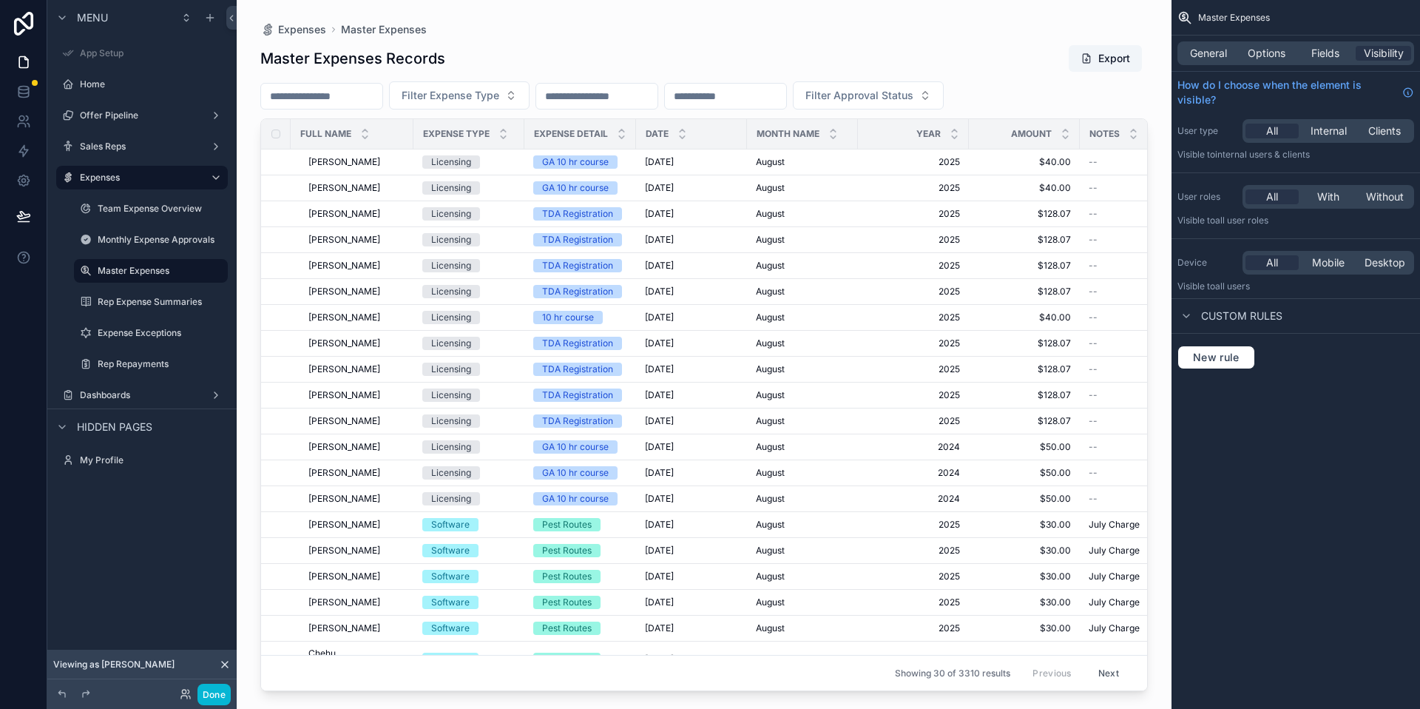
click at [368, 86] on input "scrollable content" at bounding box center [321, 96] width 121 height 21
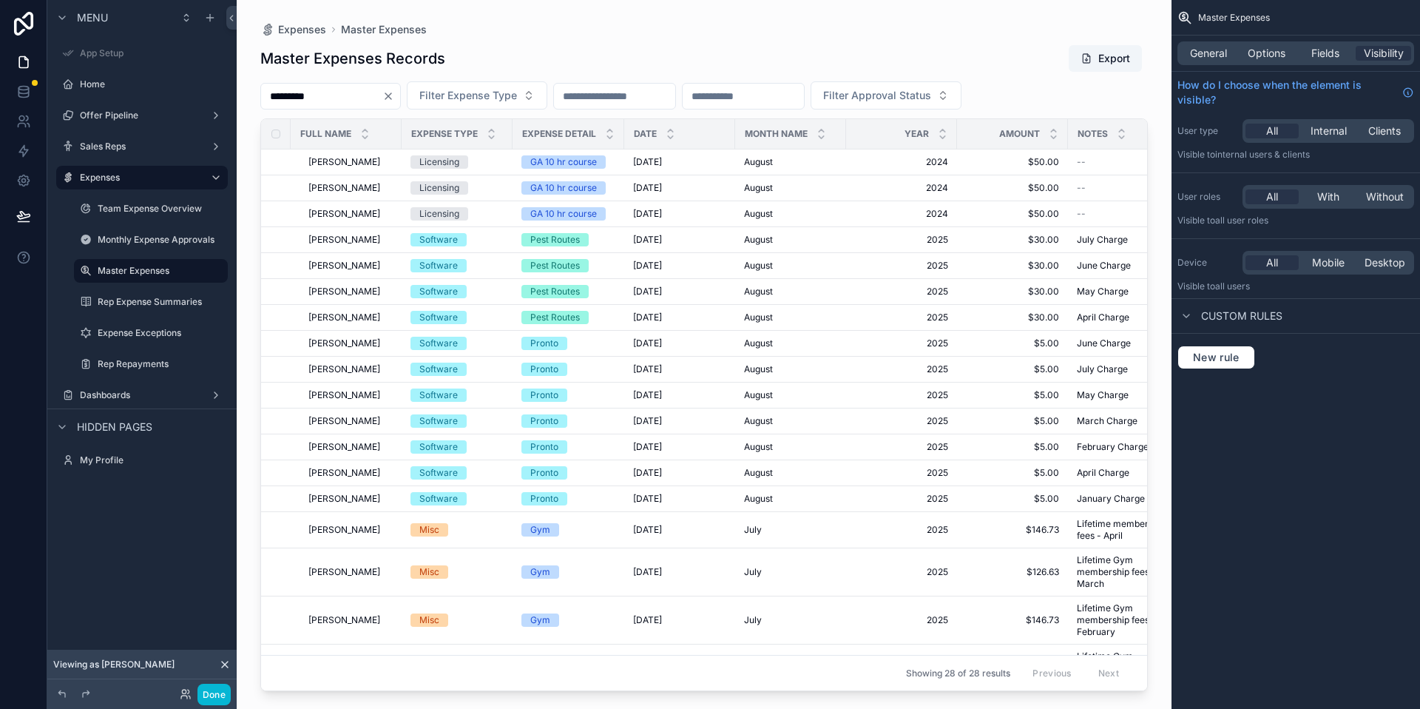
type input "*********"
click at [193, 692] on div "Done" at bounding box center [201, 693] width 59 height 21
click at [188, 692] on icon at bounding box center [187, 691] width 1 height 4
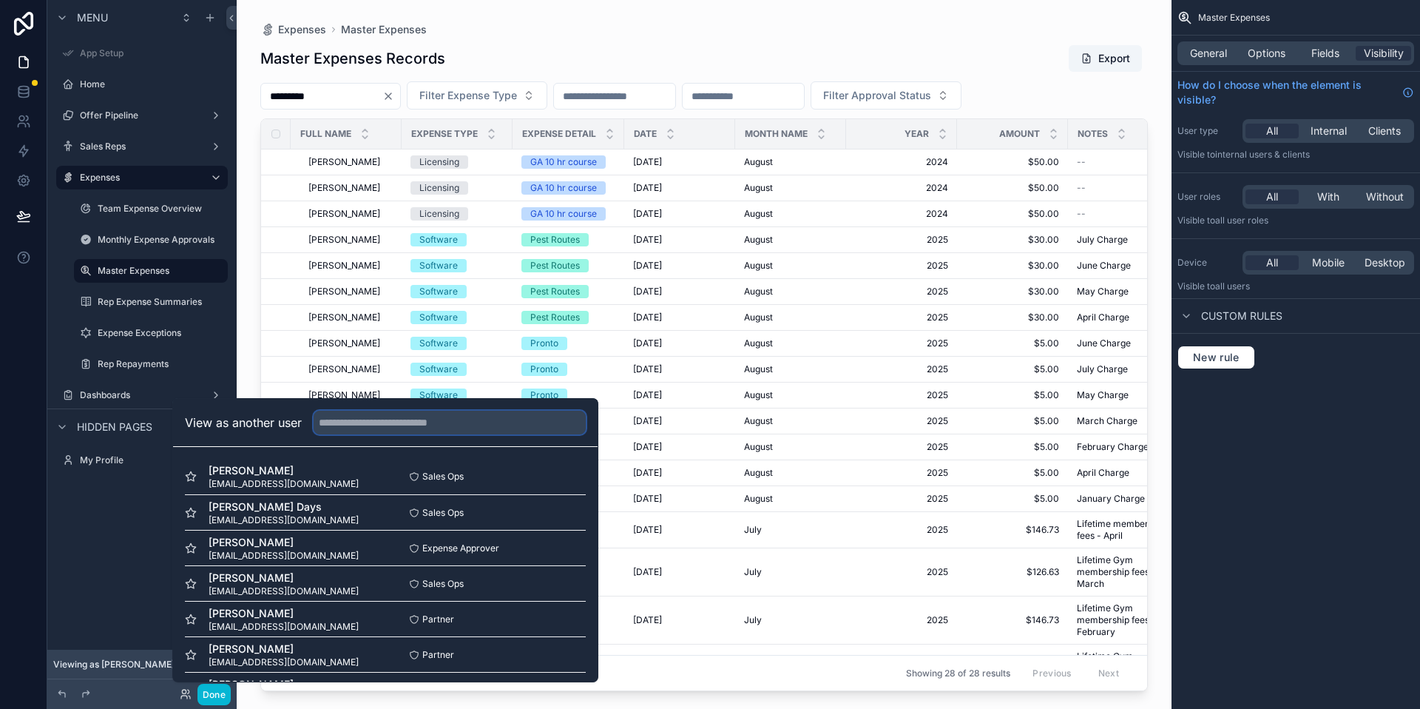
click at [348, 429] on input "text" at bounding box center [450, 423] width 272 height 24
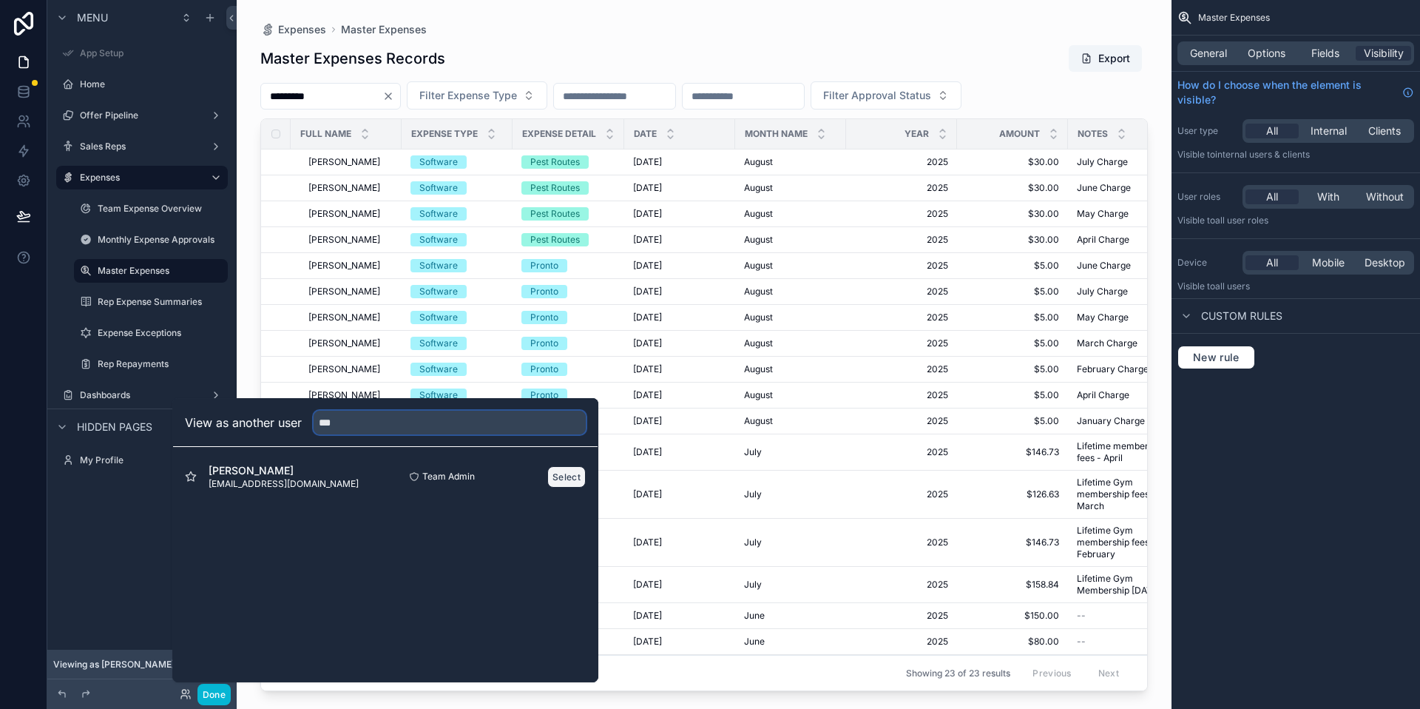
type input "***"
click at [560, 485] on button "Select" at bounding box center [566, 476] width 38 height 21
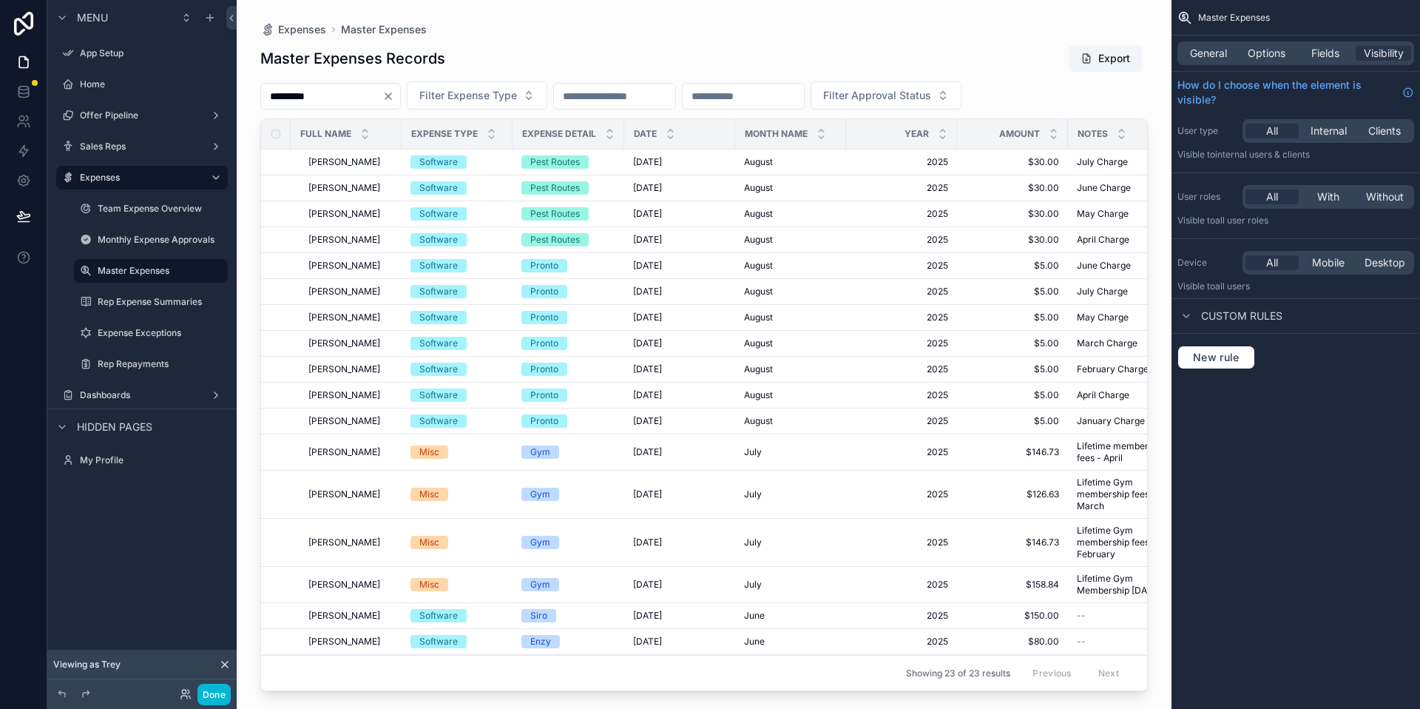
click at [394, 95] on icon "Clear" at bounding box center [388, 96] width 12 height 12
click at [499, 94] on span "Filter Expense Type" at bounding box center [451, 95] width 98 height 15
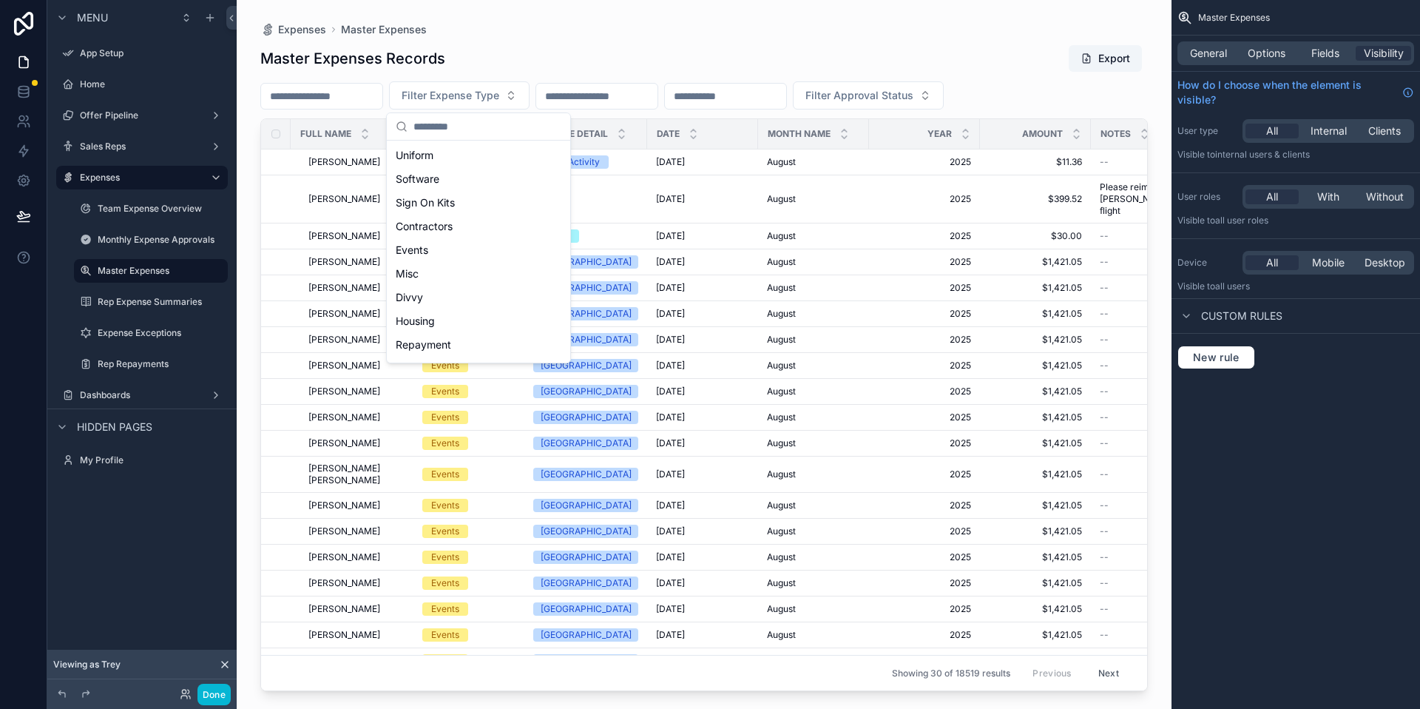
scroll to position [68, 0]
click at [471, 291] on div "Licensing" at bounding box center [479, 300] width 178 height 24
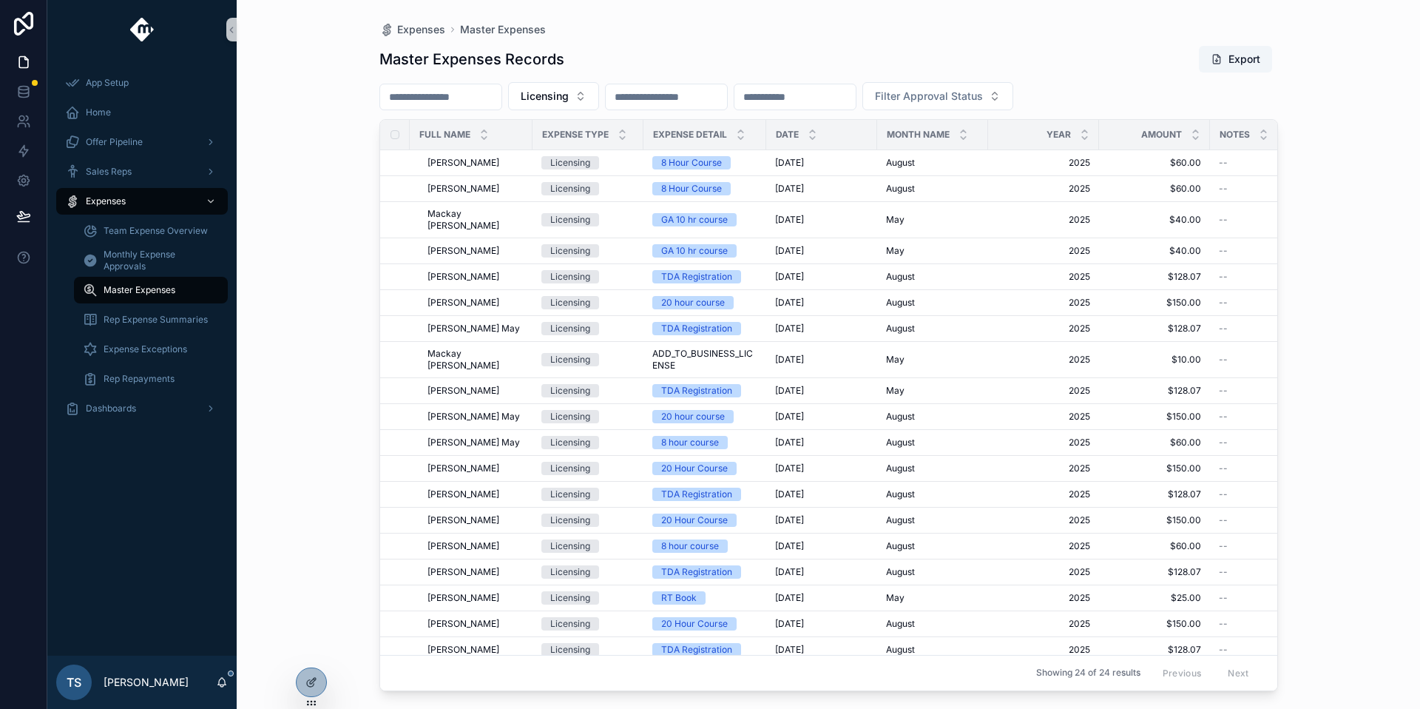
click at [711, 104] on input "scrollable content" at bounding box center [666, 97] width 121 height 21
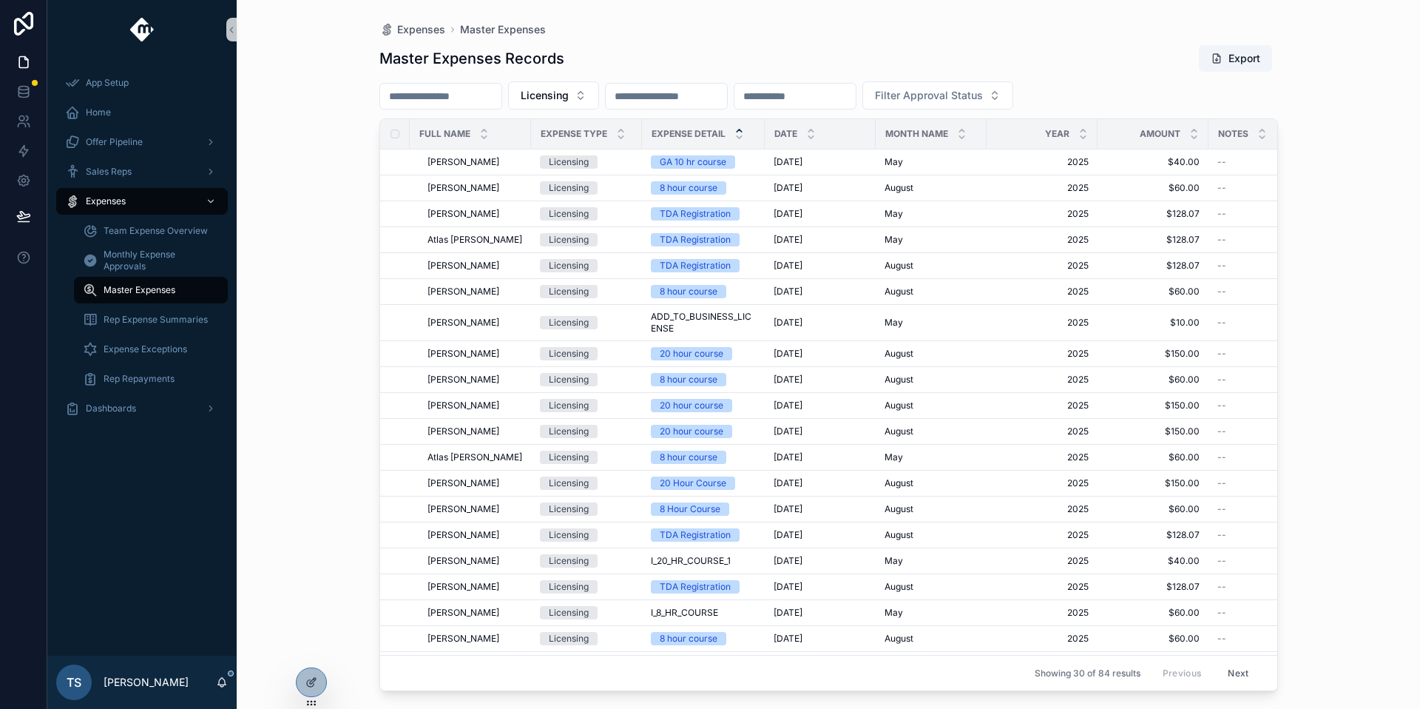
click at [735, 131] on icon "scrollable content" at bounding box center [740, 131] width 10 height 10
